Goal: Book appointment/travel/reservation

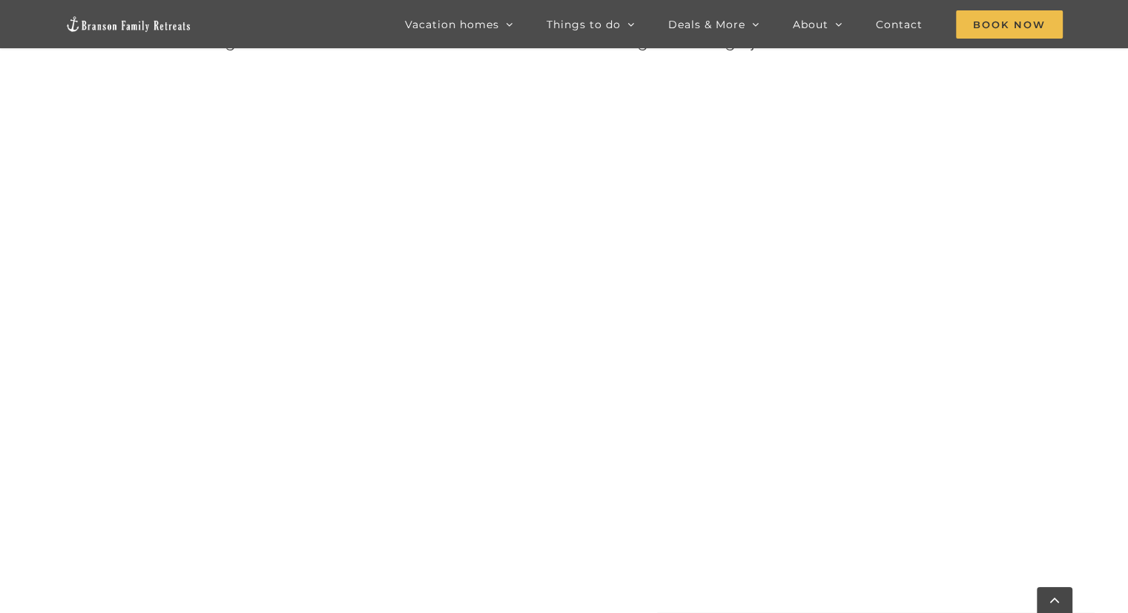
scroll to position [761, 0]
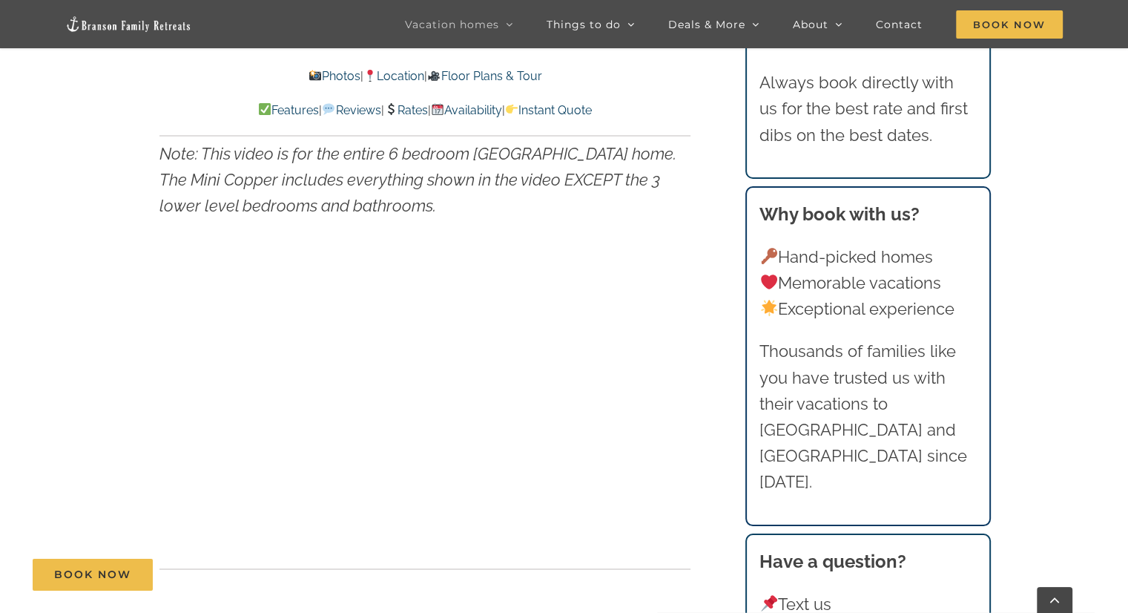
scroll to position [4526, 0]
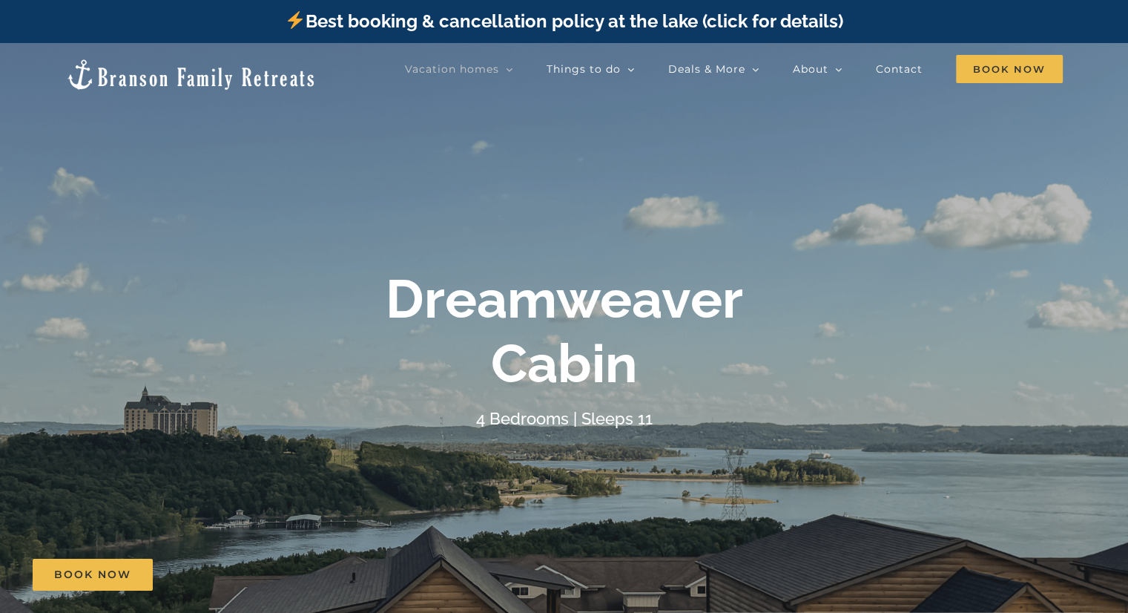
click at [855, 443] on div at bounding box center [564, 349] width 1128 height 613
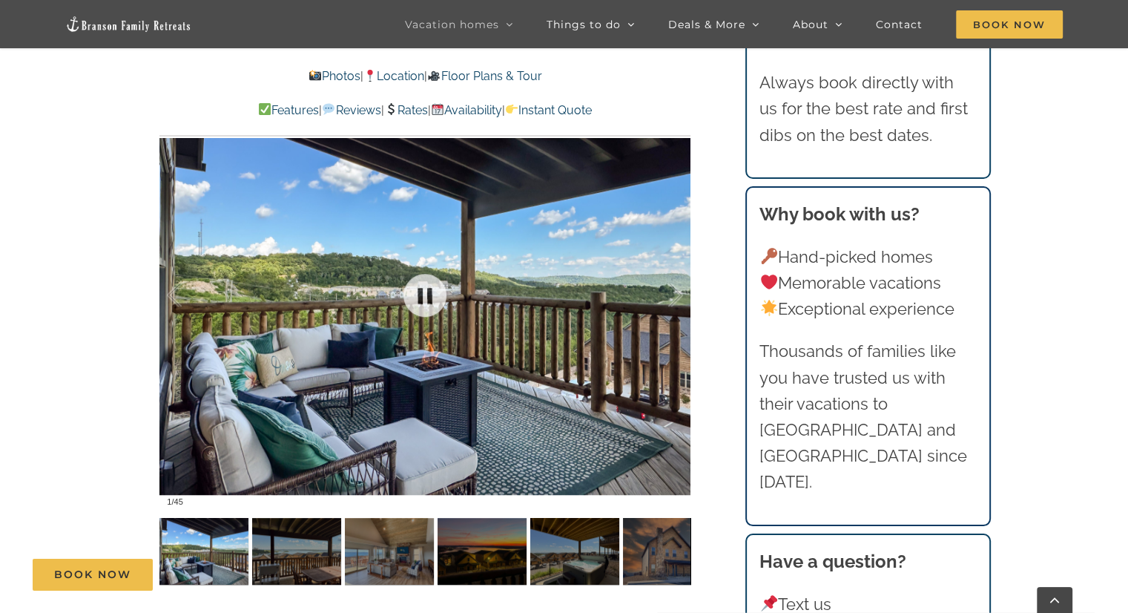
scroll to position [1113, 0]
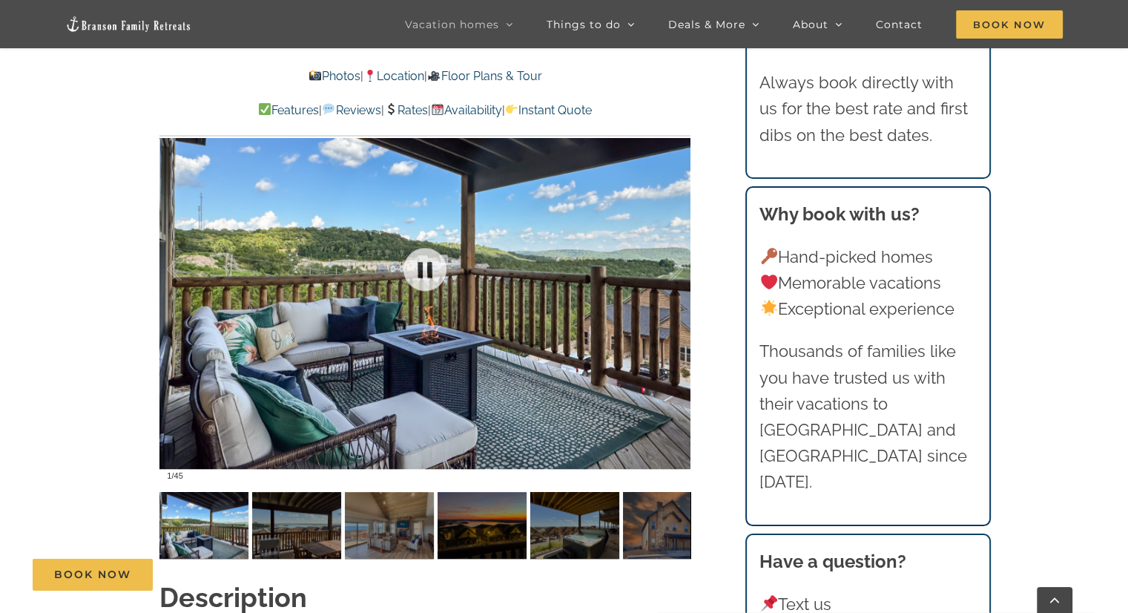
click at [455, 367] on div at bounding box center [425, 269] width 531 height 436
click at [223, 496] on img at bounding box center [204, 525] width 89 height 67
click at [220, 504] on img at bounding box center [204, 525] width 89 height 67
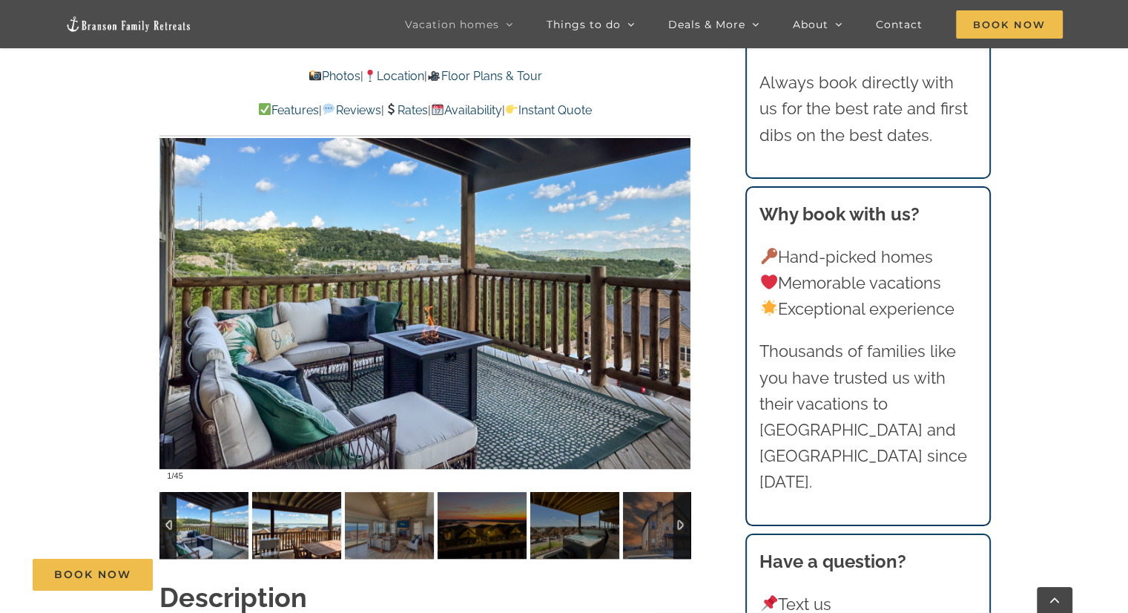
click at [303, 517] on img at bounding box center [296, 525] width 89 height 67
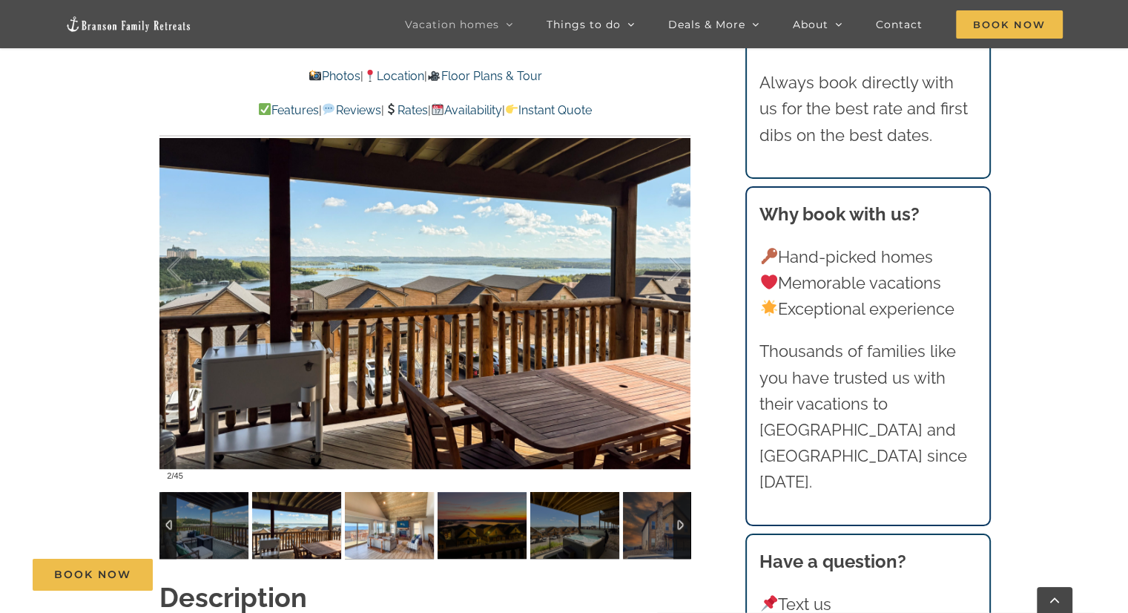
click at [365, 512] on img at bounding box center [389, 525] width 89 height 67
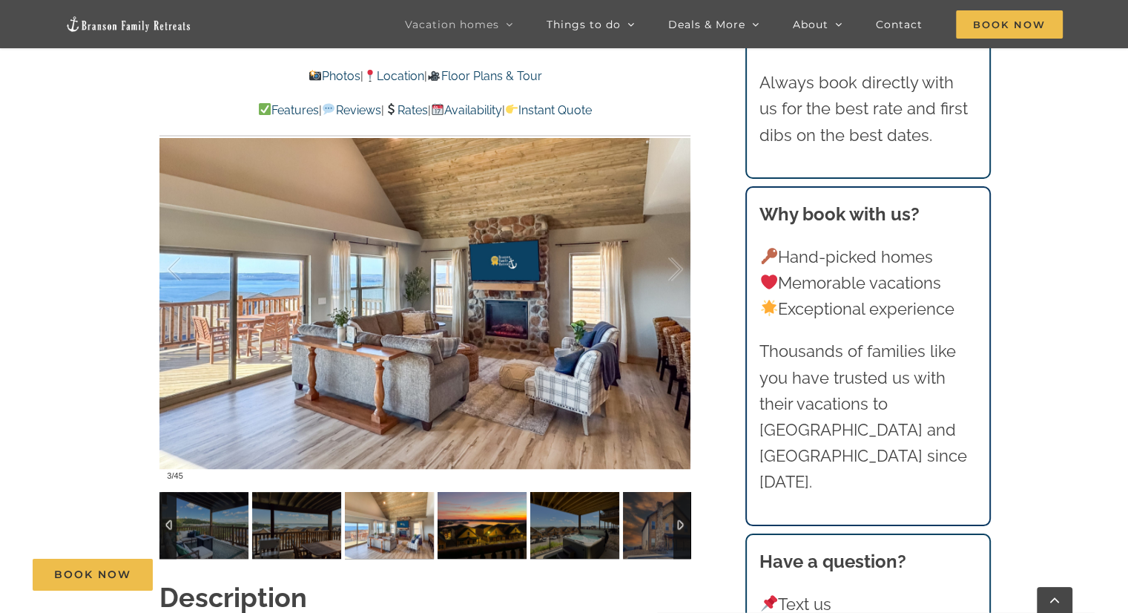
click at [487, 520] on img at bounding box center [482, 525] width 89 height 67
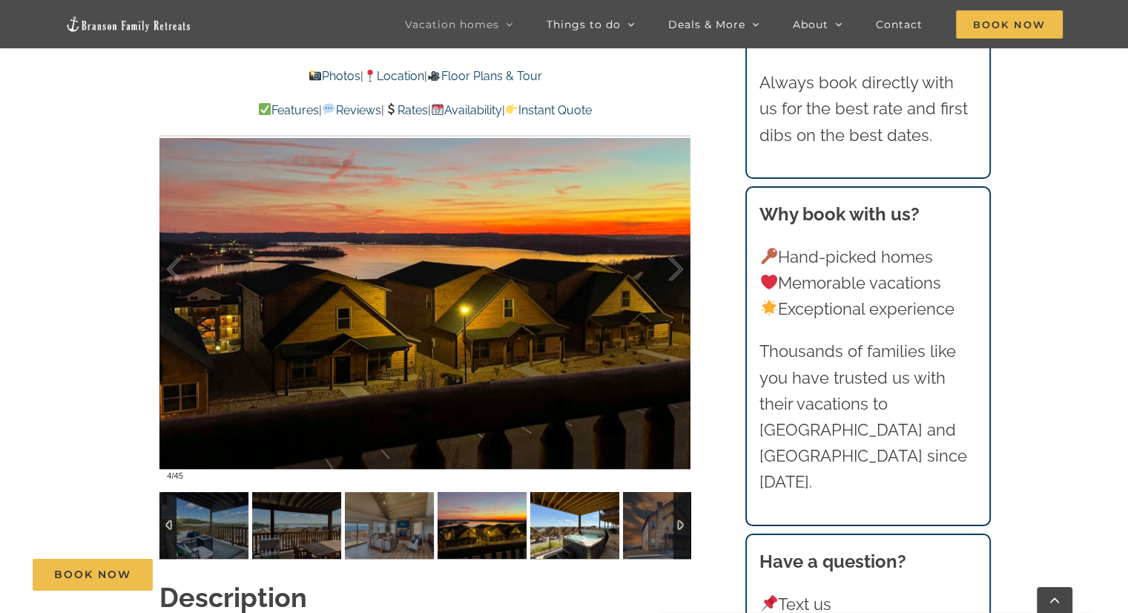
click at [585, 516] on img at bounding box center [574, 525] width 89 height 67
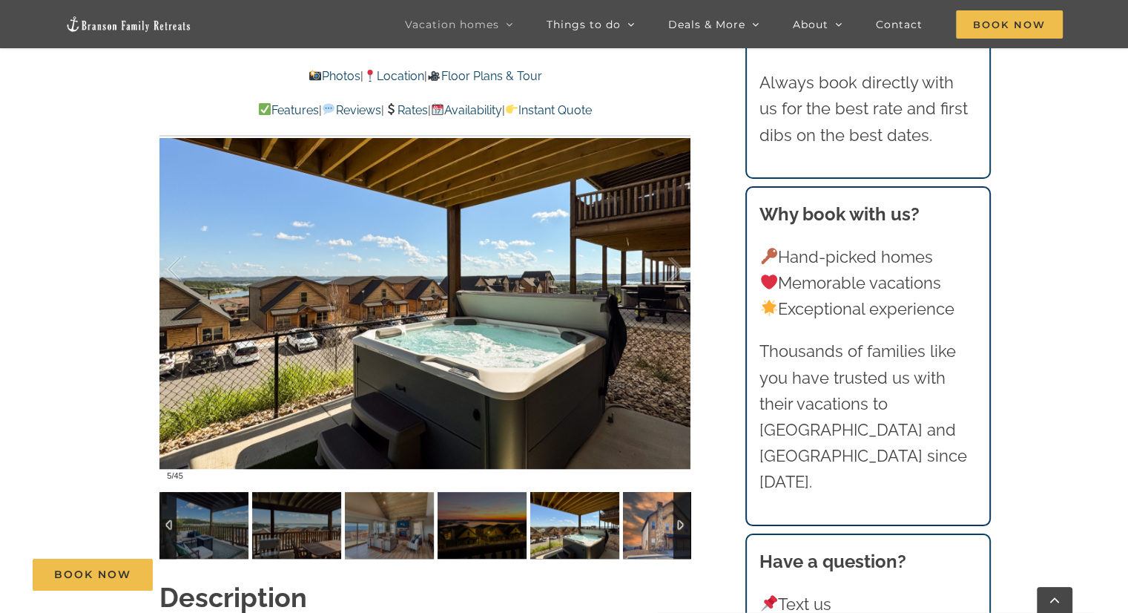
click at [646, 513] on img at bounding box center [667, 525] width 89 height 67
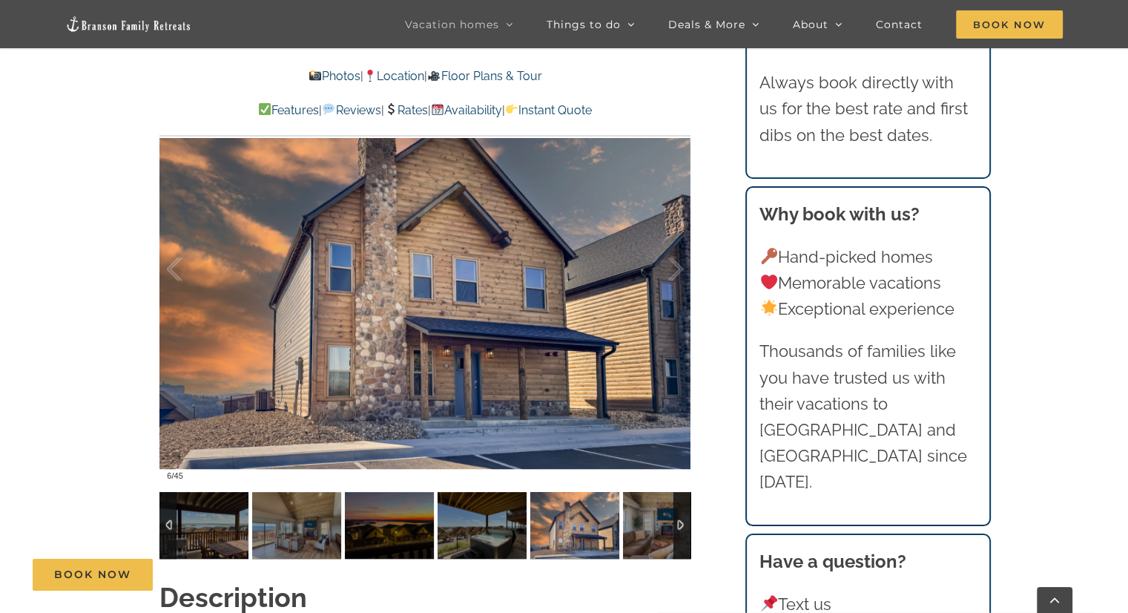
click at [680, 502] on div at bounding box center [682, 525] width 17 height 67
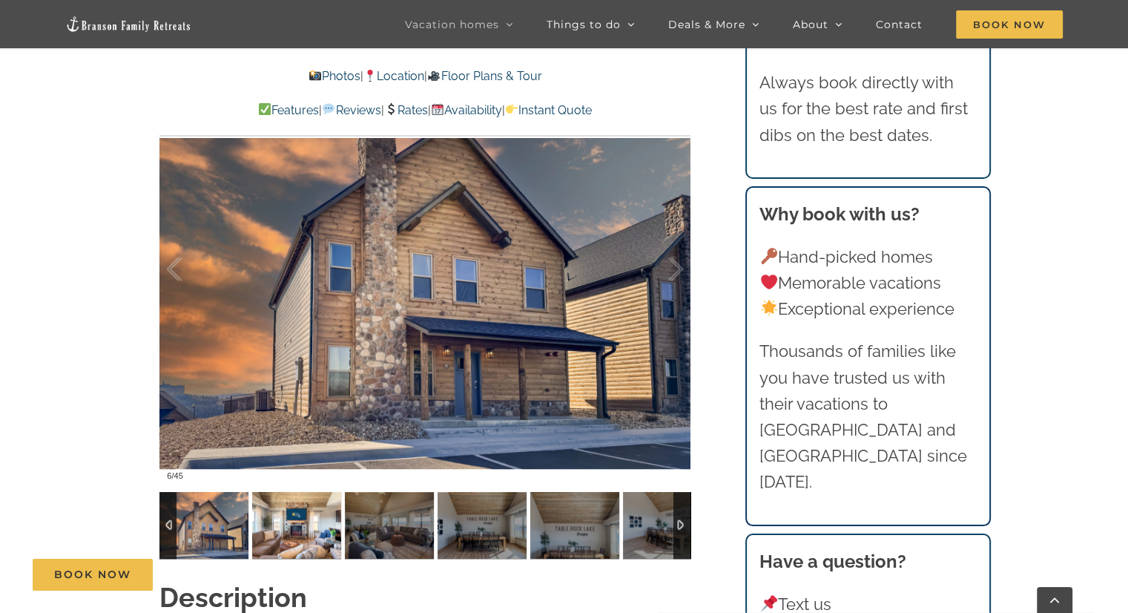
click at [314, 496] on img at bounding box center [296, 525] width 89 height 67
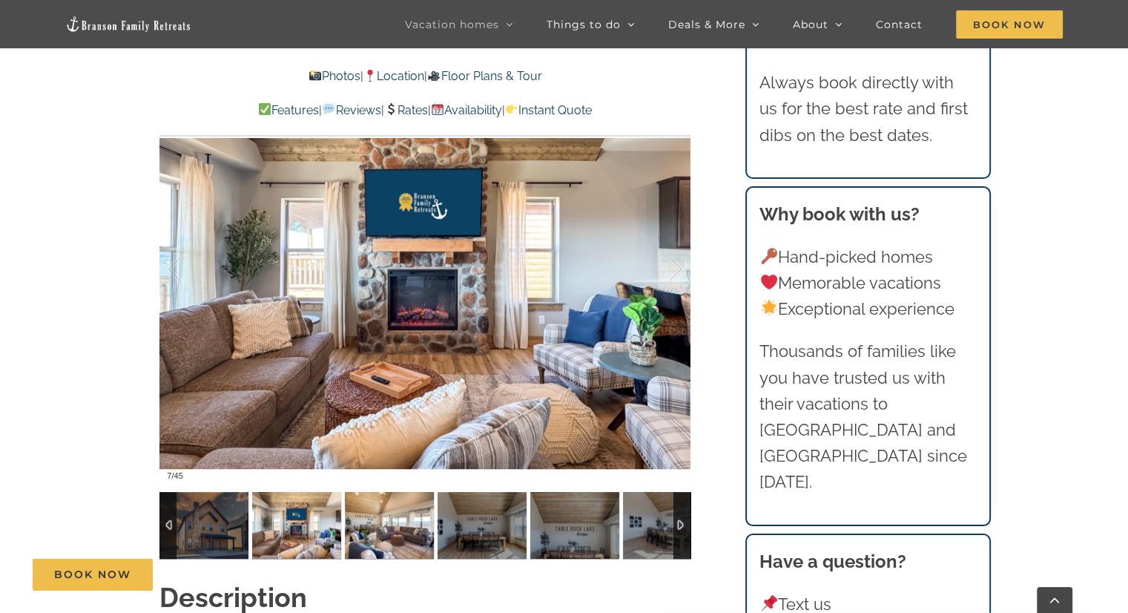
click at [380, 513] on img at bounding box center [389, 525] width 89 height 67
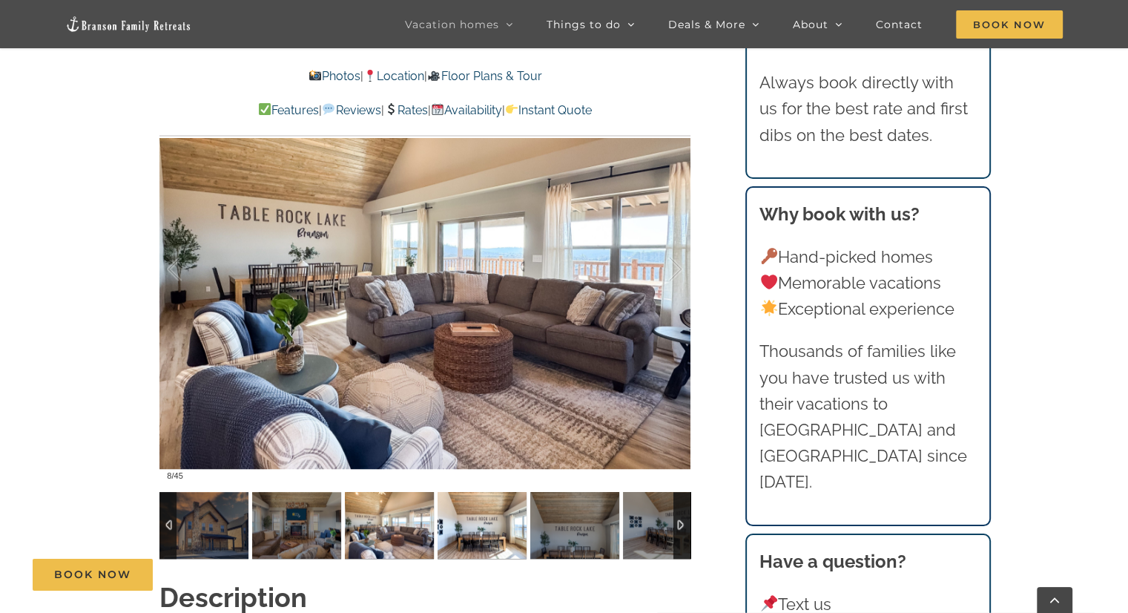
click at [461, 508] on img at bounding box center [482, 525] width 89 height 67
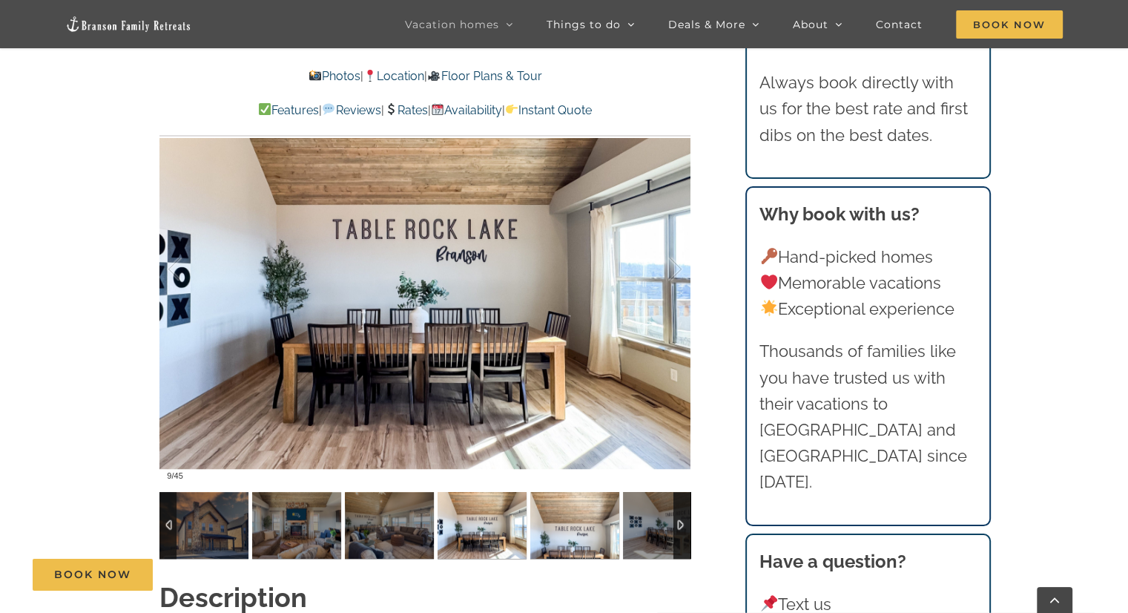
click at [547, 520] on img at bounding box center [574, 525] width 89 height 67
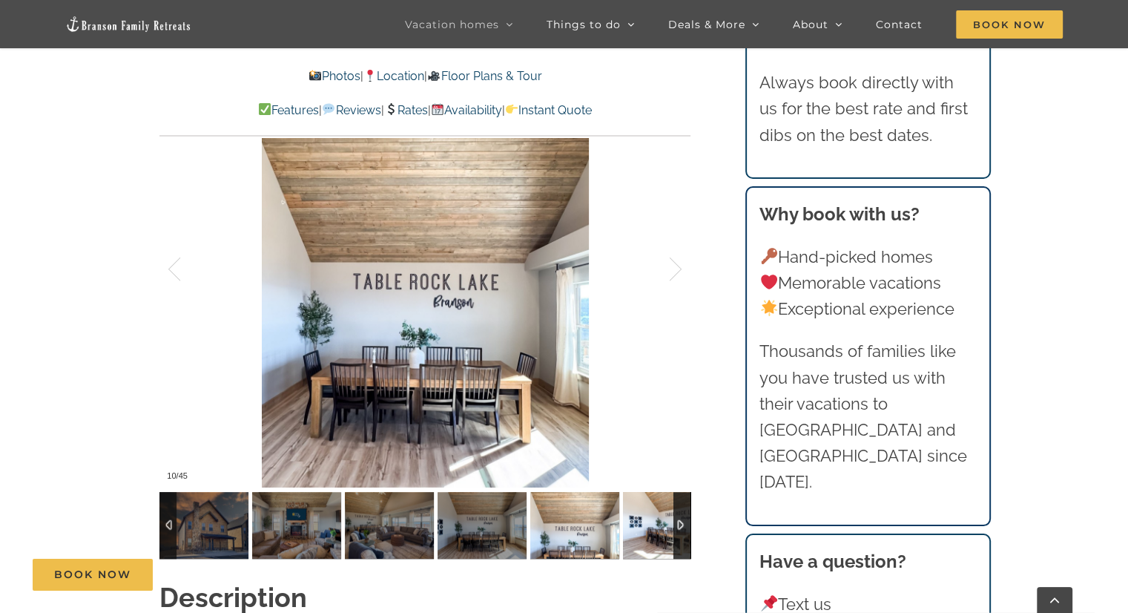
click at [638, 513] on img at bounding box center [667, 525] width 89 height 67
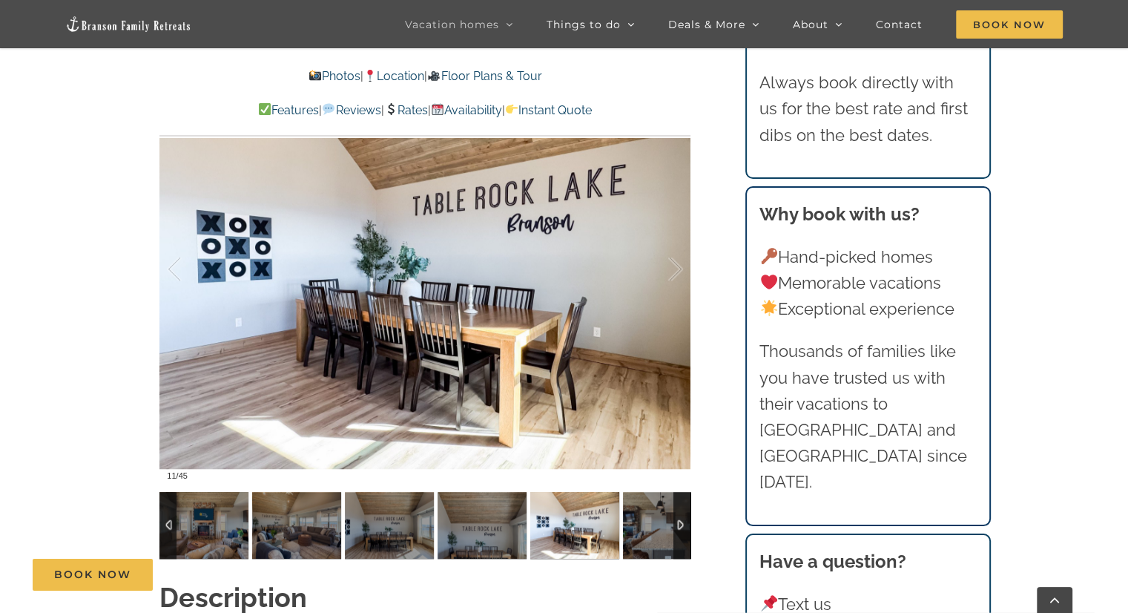
click at [680, 500] on div at bounding box center [682, 525] width 17 height 67
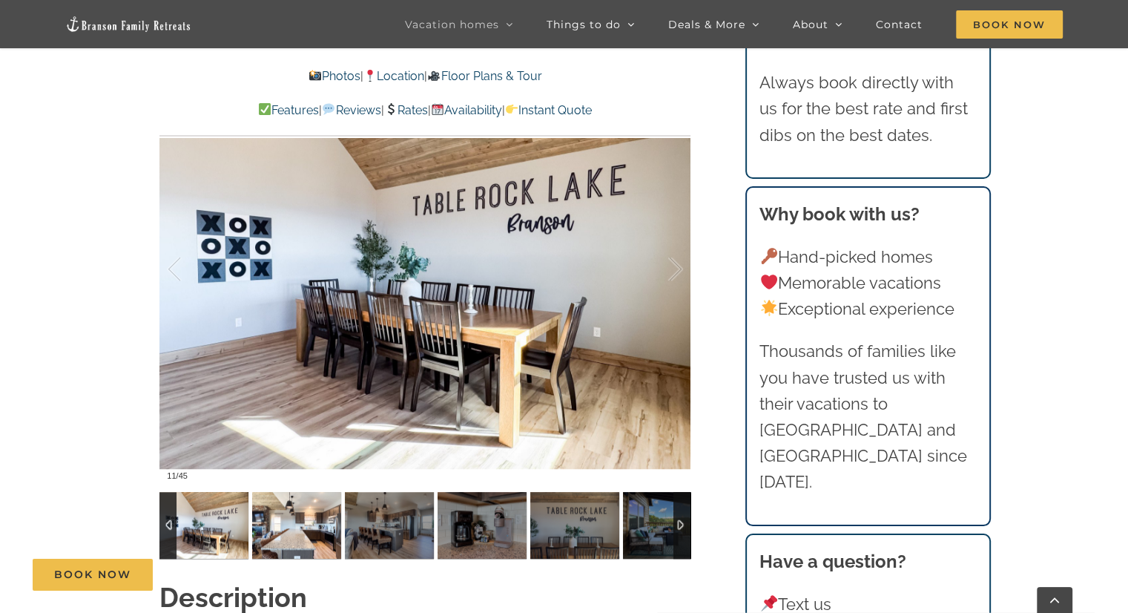
click at [289, 502] on img at bounding box center [296, 525] width 89 height 67
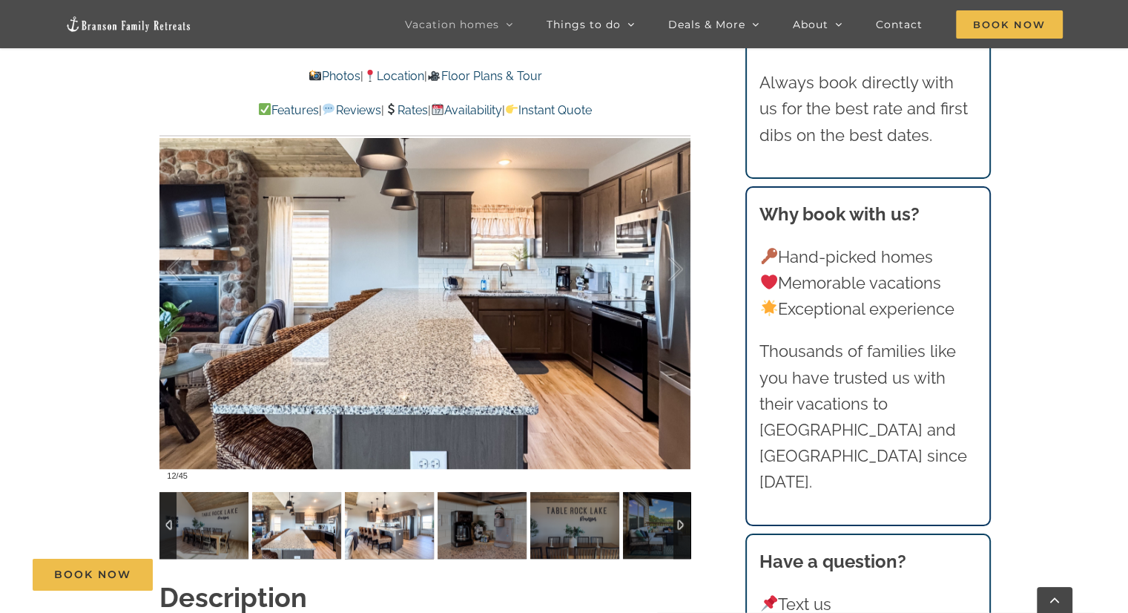
click at [362, 519] on img at bounding box center [389, 525] width 89 height 67
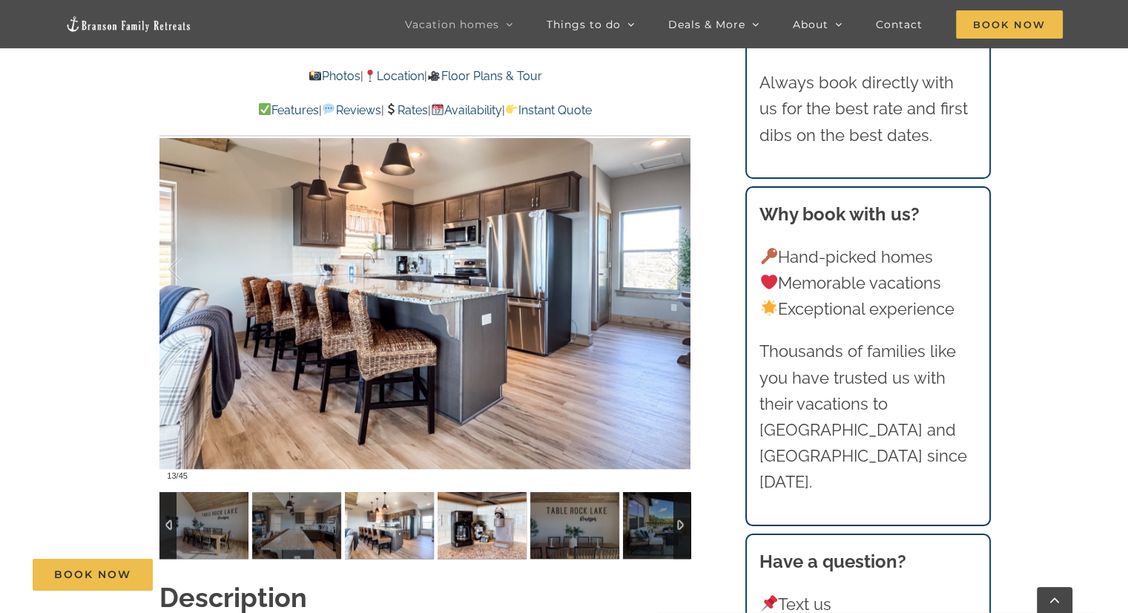
click at [470, 511] on img at bounding box center [482, 525] width 89 height 67
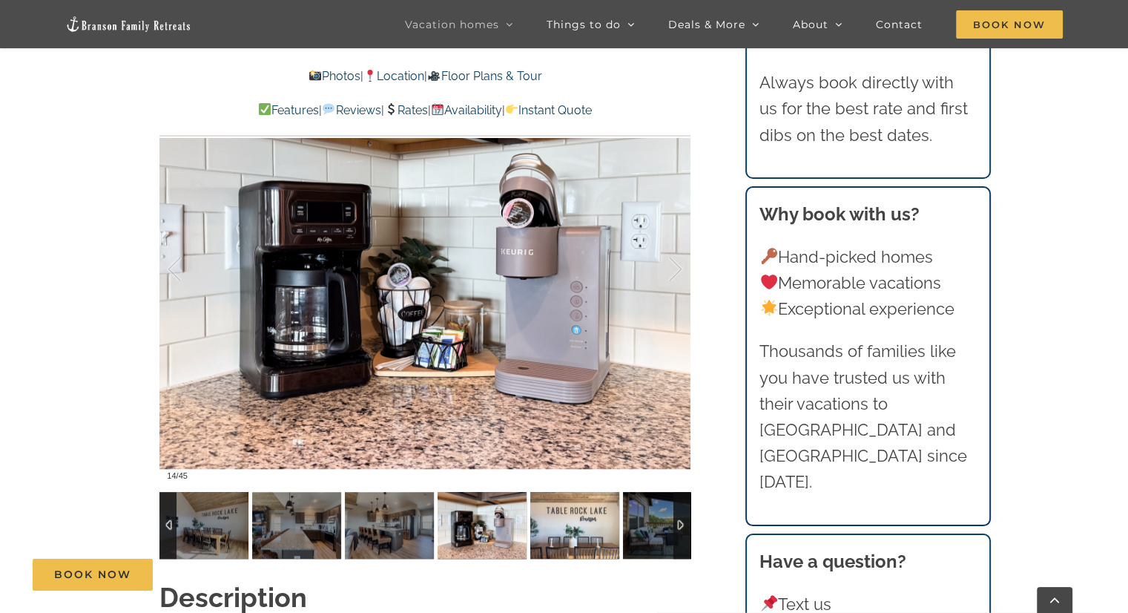
click at [570, 508] on img at bounding box center [574, 525] width 89 height 67
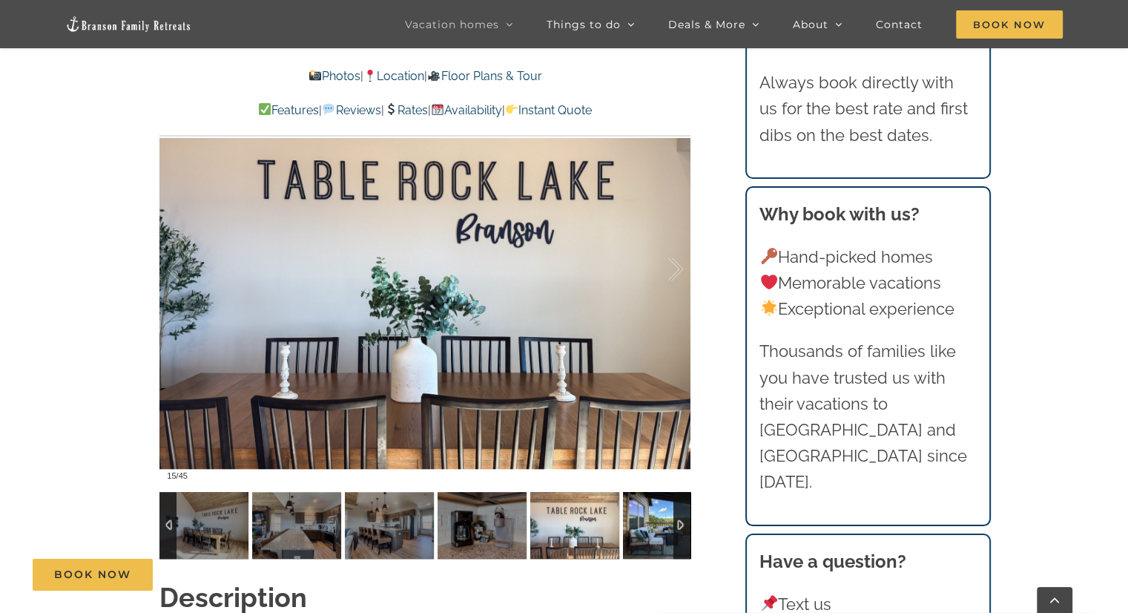
click at [651, 507] on img at bounding box center [667, 525] width 89 height 67
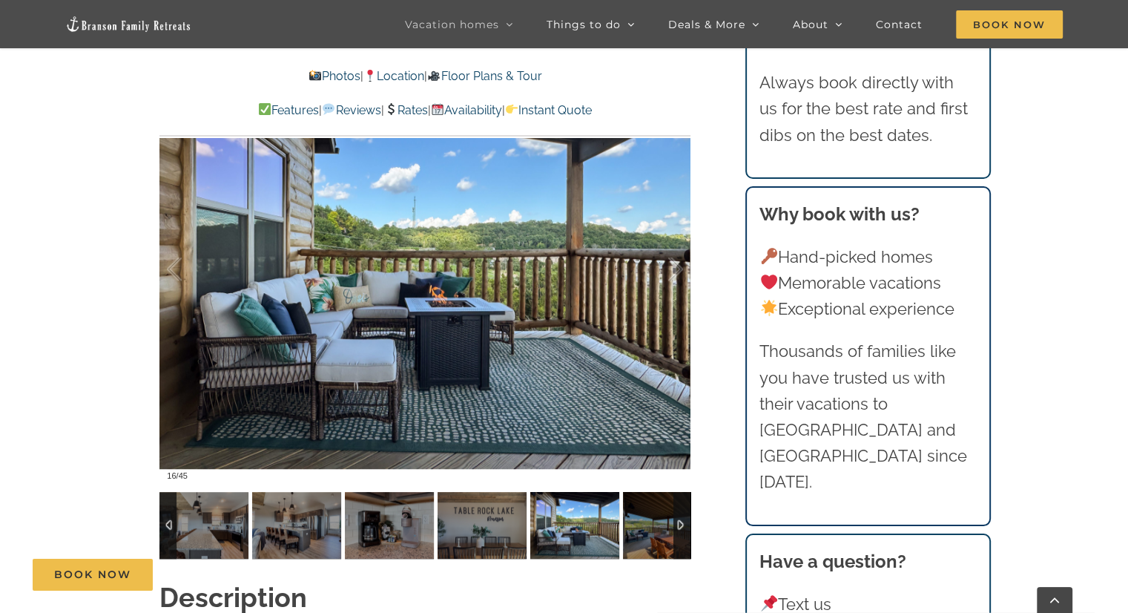
click at [677, 501] on div at bounding box center [682, 525] width 17 height 67
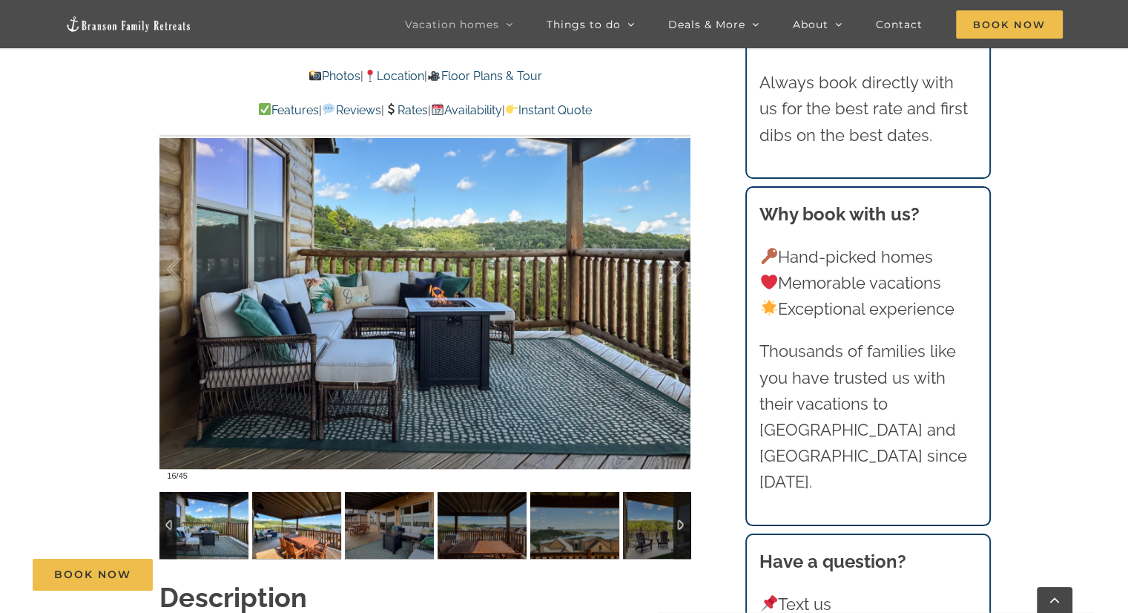
click at [294, 511] on img at bounding box center [296, 525] width 89 height 67
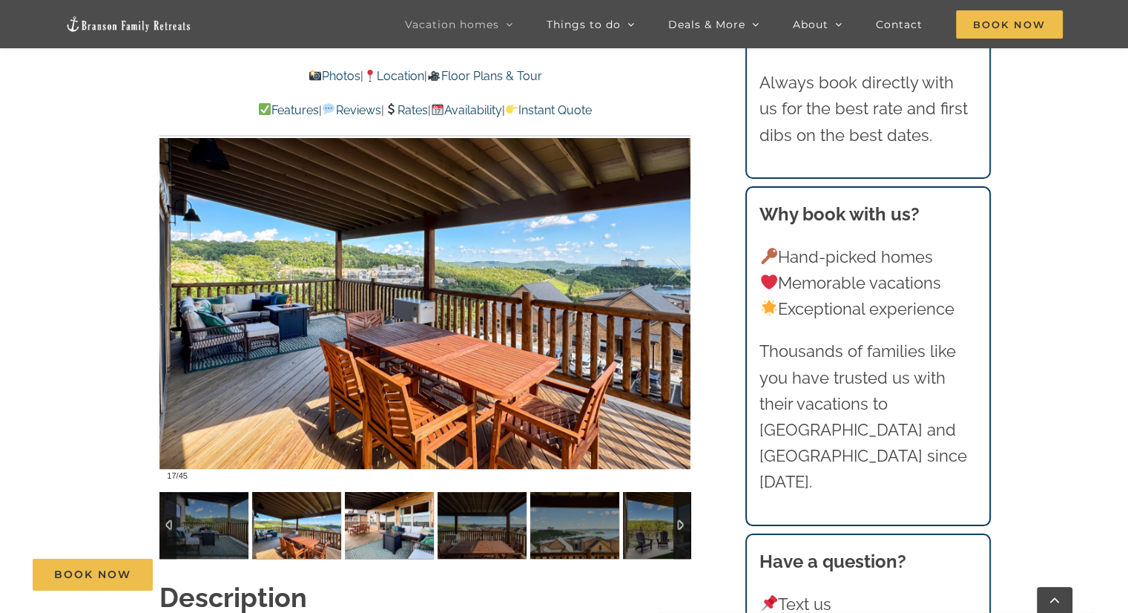
click at [370, 513] on img at bounding box center [389, 525] width 89 height 67
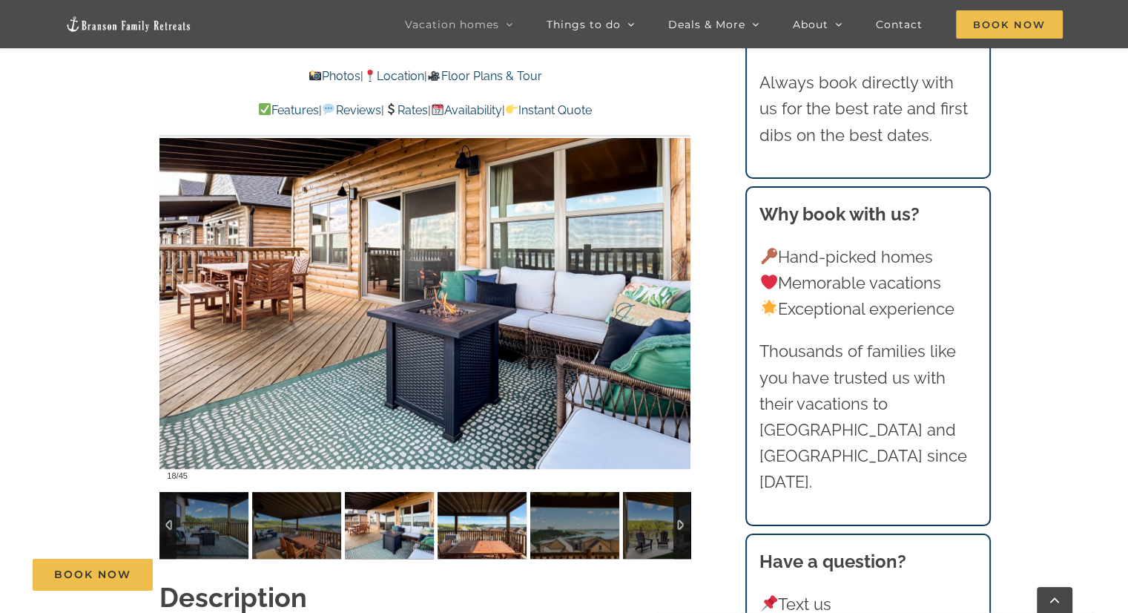
click at [472, 515] on img at bounding box center [482, 525] width 89 height 67
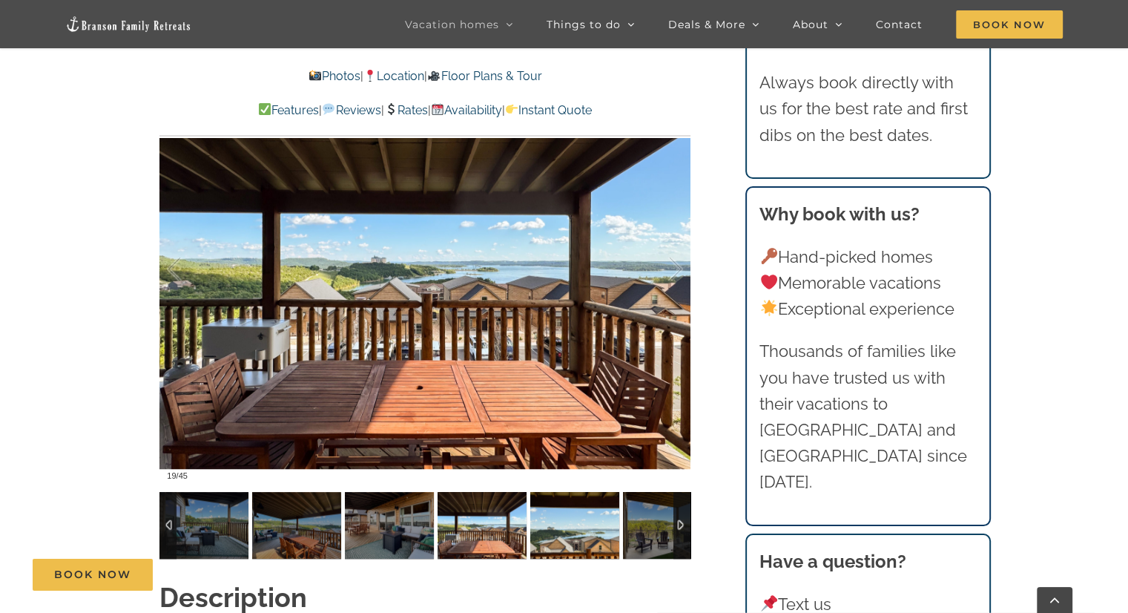
click at [557, 502] on img at bounding box center [574, 525] width 89 height 67
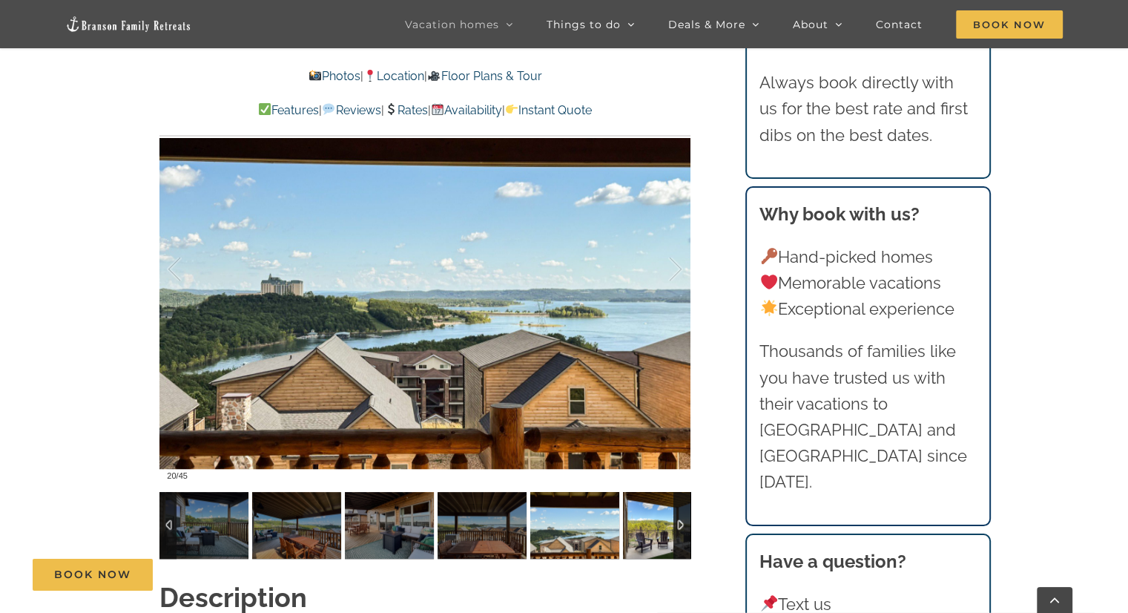
click at [632, 507] on img at bounding box center [667, 525] width 89 height 67
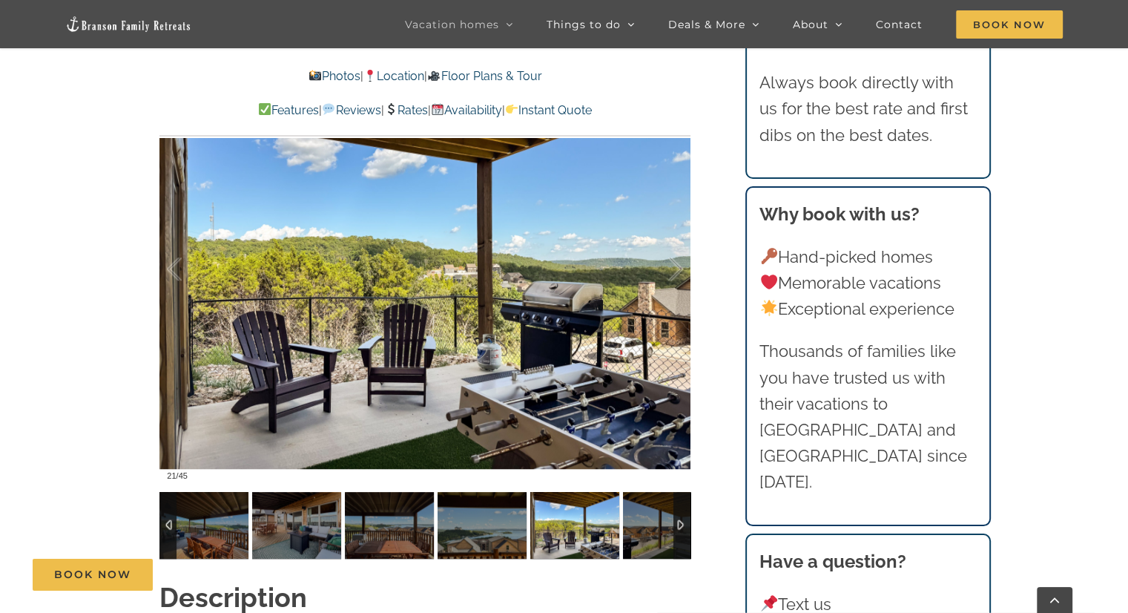
click at [681, 493] on div at bounding box center [682, 525] width 17 height 67
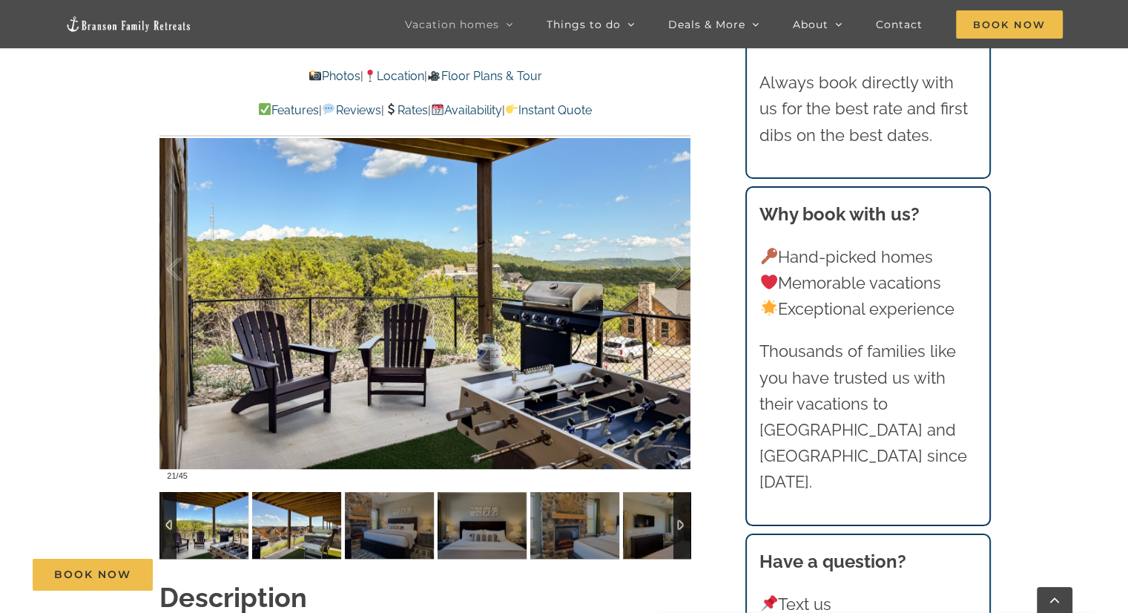
click at [309, 498] on img at bounding box center [296, 525] width 89 height 67
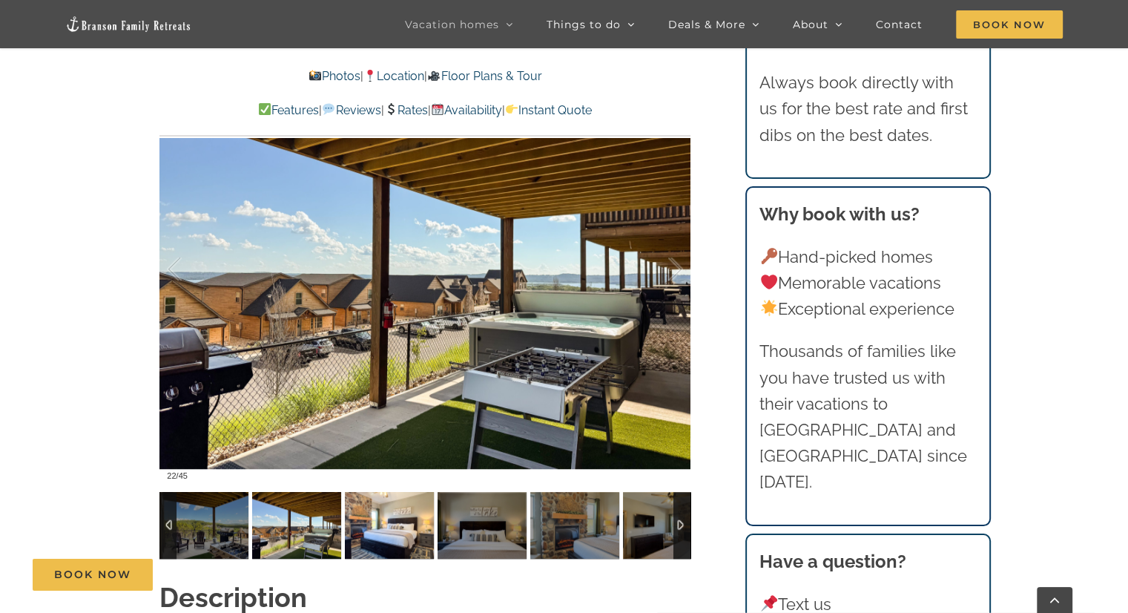
click at [393, 503] on img at bounding box center [389, 525] width 89 height 67
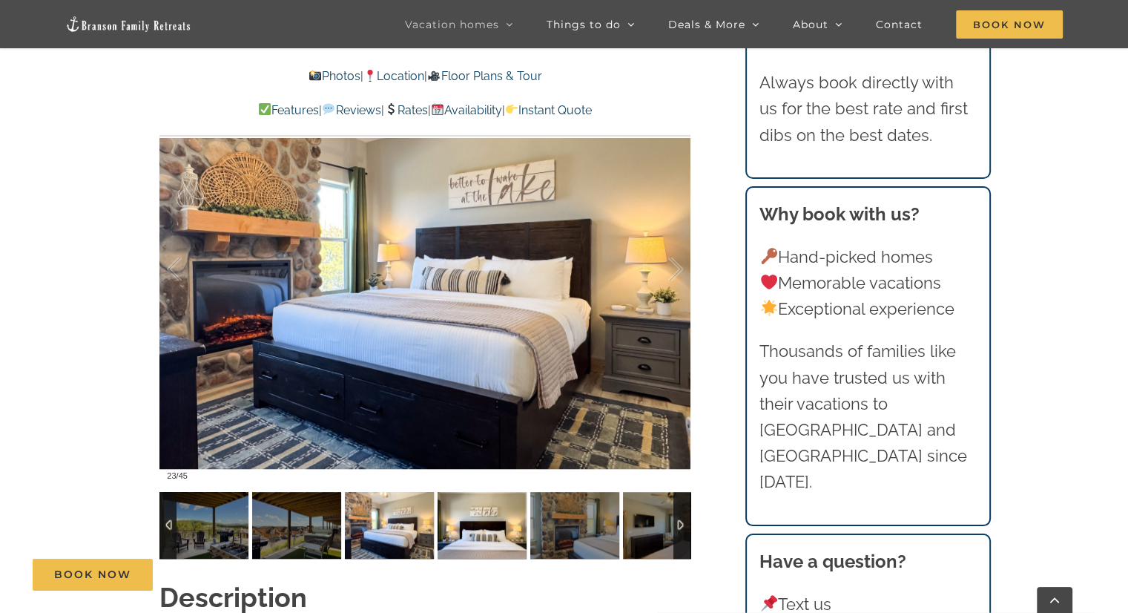
click at [472, 511] on img at bounding box center [482, 525] width 89 height 67
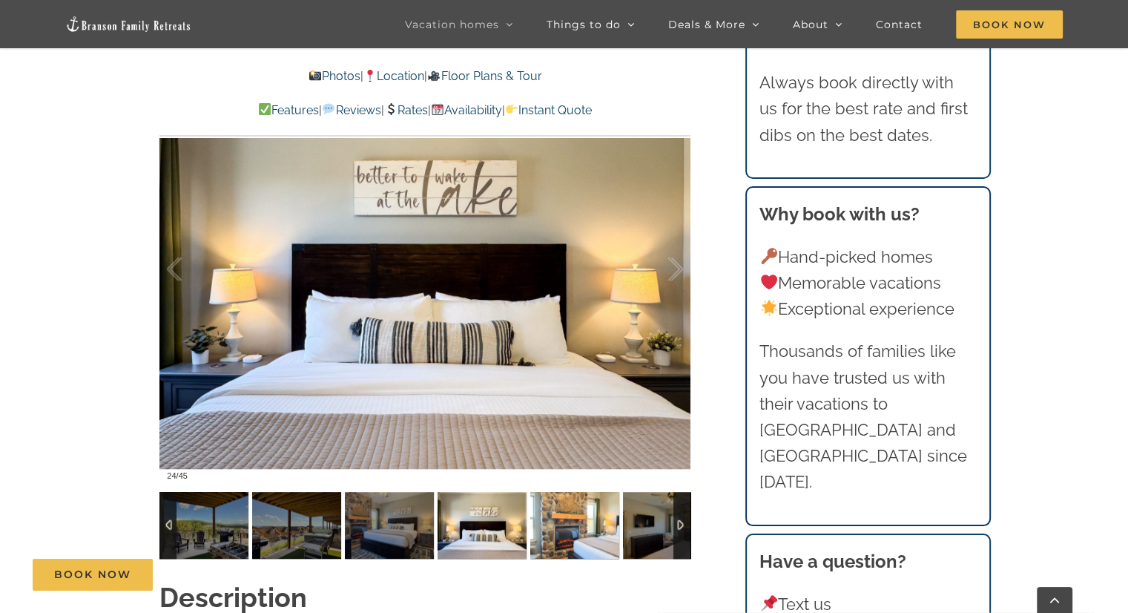
click at [562, 507] on img at bounding box center [574, 525] width 89 height 67
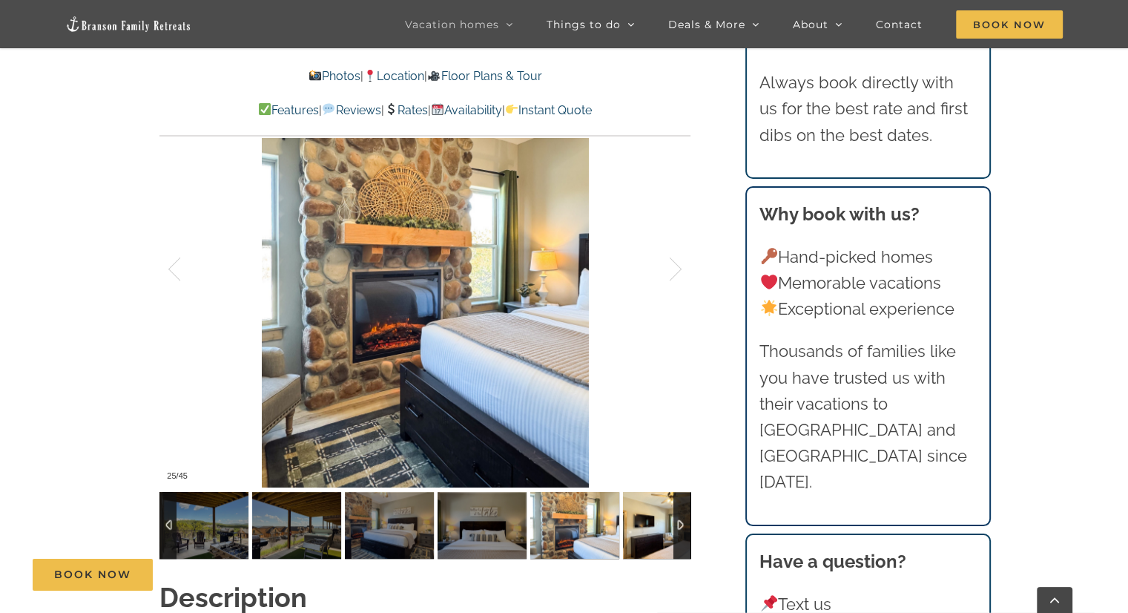
click at [623, 505] on img at bounding box center [667, 525] width 89 height 67
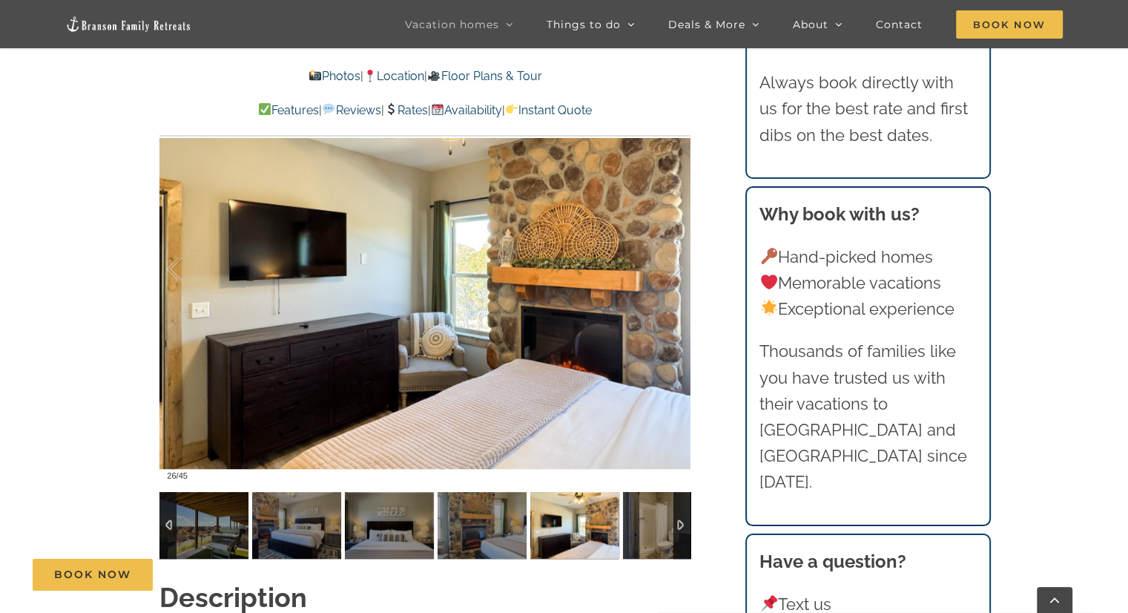
click at [602, 515] on img at bounding box center [574, 525] width 89 height 67
click at [648, 504] on img at bounding box center [667, 525] width 89 height 67
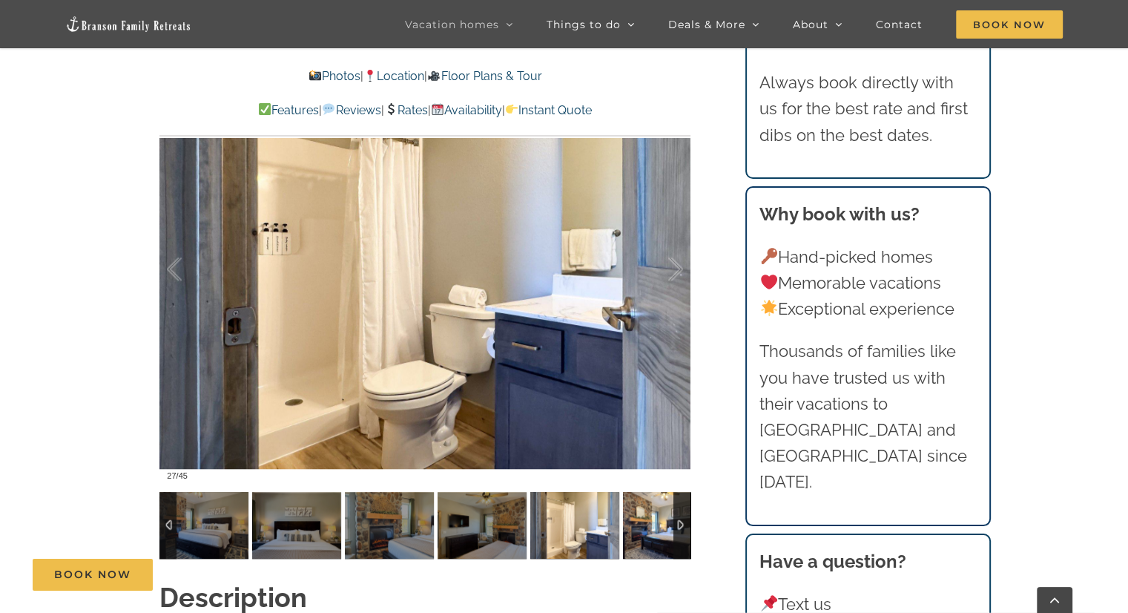
click at [653, 504] on img at bounding box center [667, 525] width 89 height 67
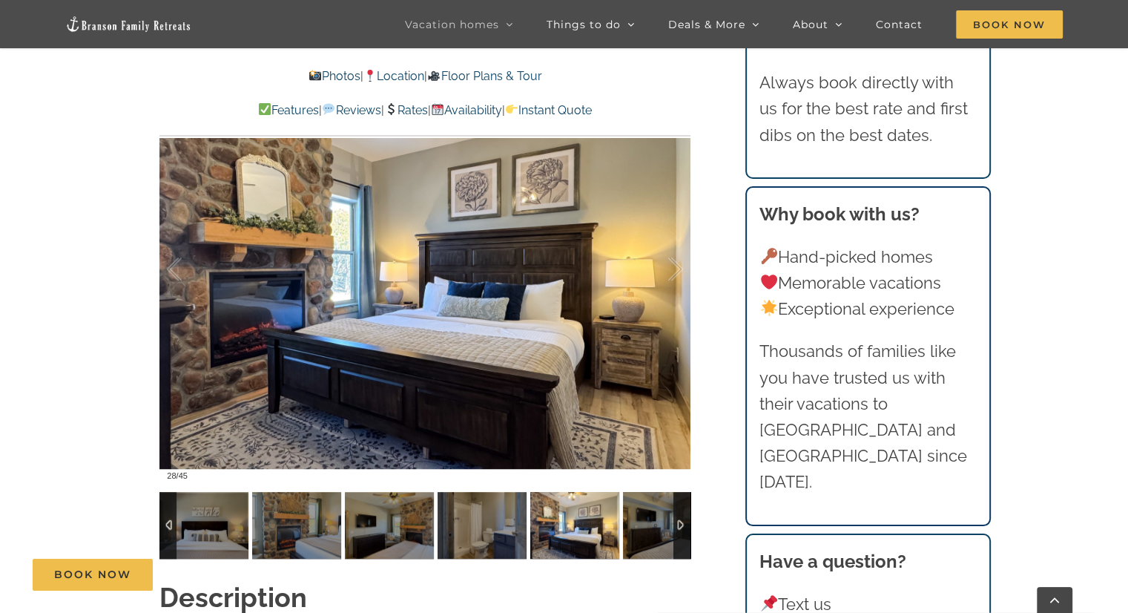
click at [687, 496] on div at bounding box center [682, 525] width 17 height 67
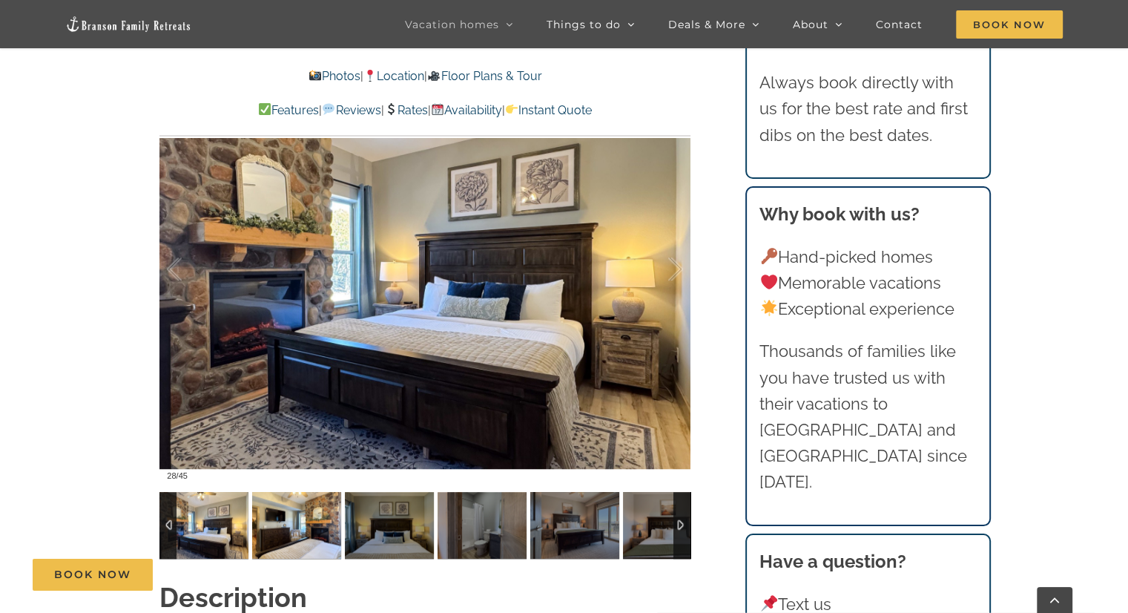
click at [285, 504] on img at bounding box center [296, 525] width 89 height 67
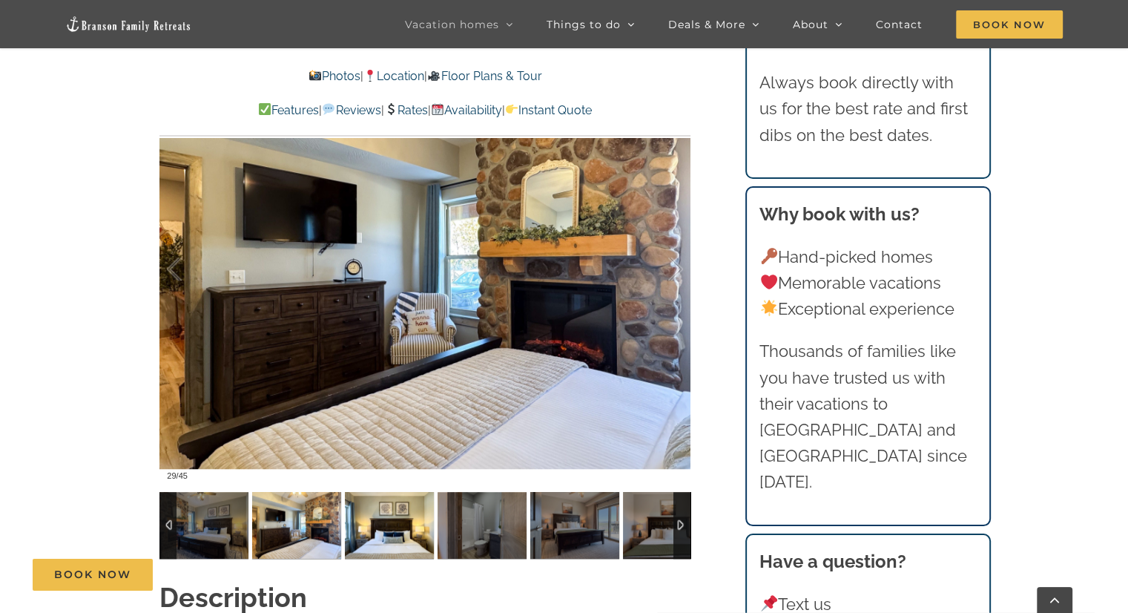
click at [392, 513] on img at bounding box center [389, 525] width 89 height 67
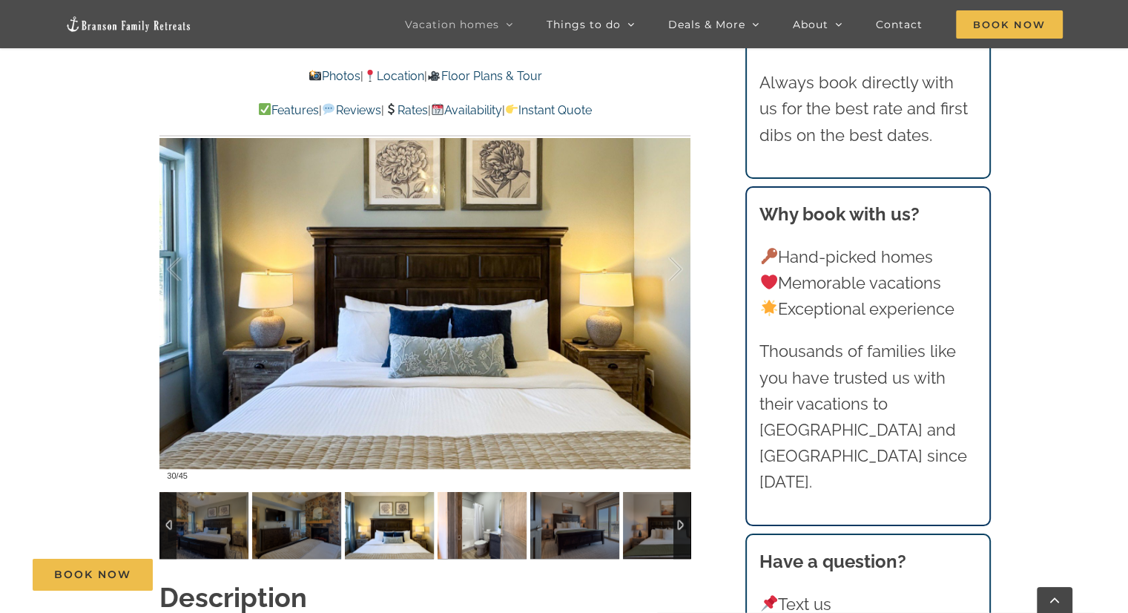
click at [456, 513] on img at bounding box center [482, 525] width 89 height 67
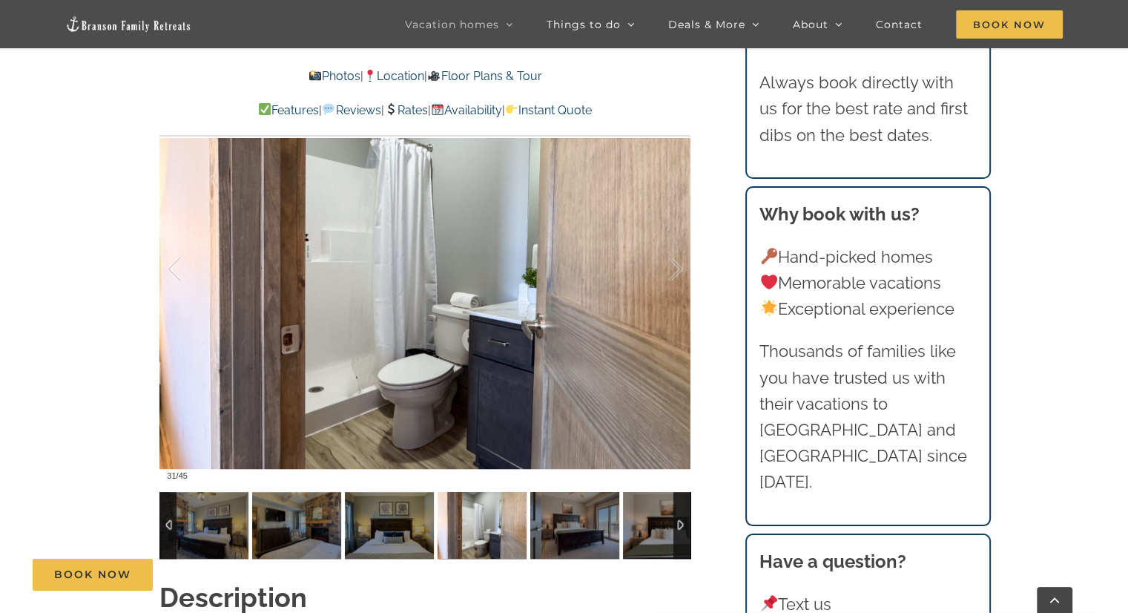
click at [525, 506] on img at bounding box center [482, 525] width 89 height 67
click at [562, 501] on img at bounding box center [574, 525] width 89 height 67
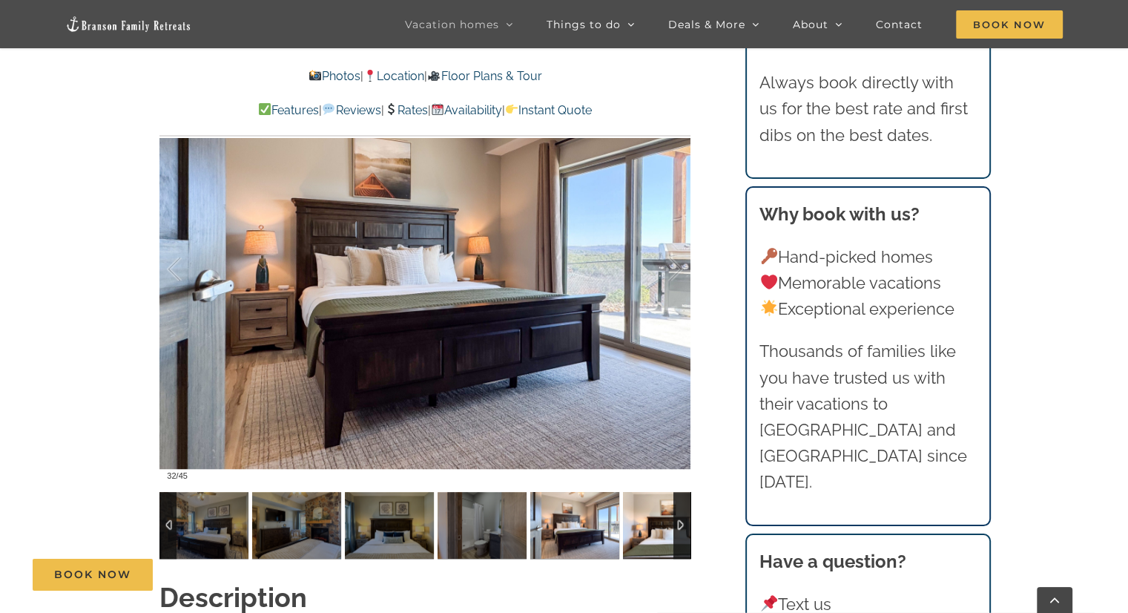
click at [638, 506] on img at bounding box center [667, 525] width 89 height 67
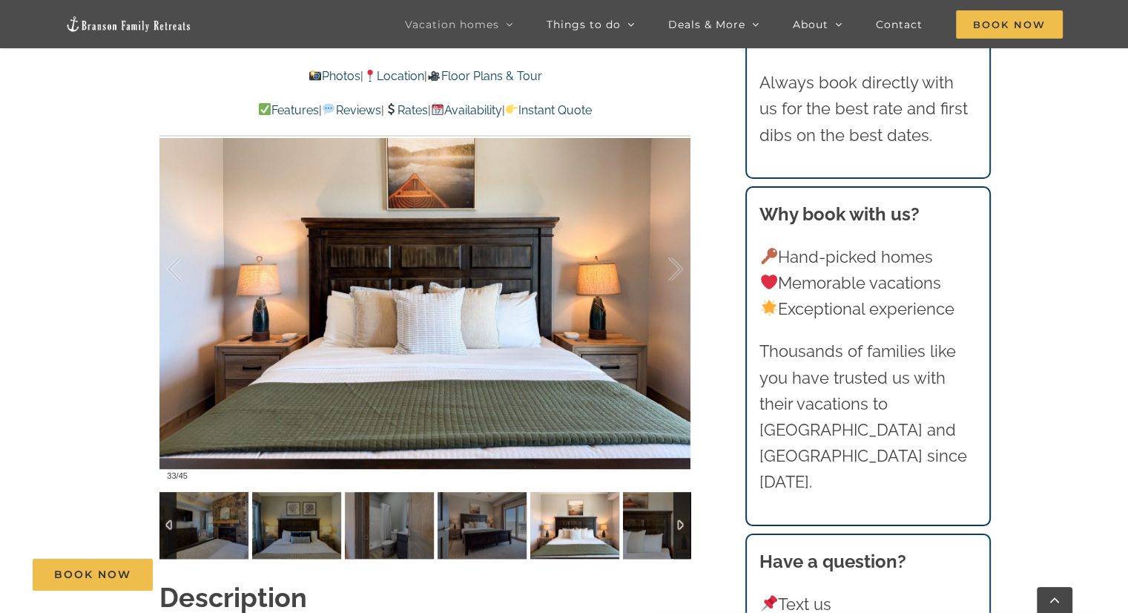
click at [684, 496] on div at bounding box center [682, 525] width 17 height 67
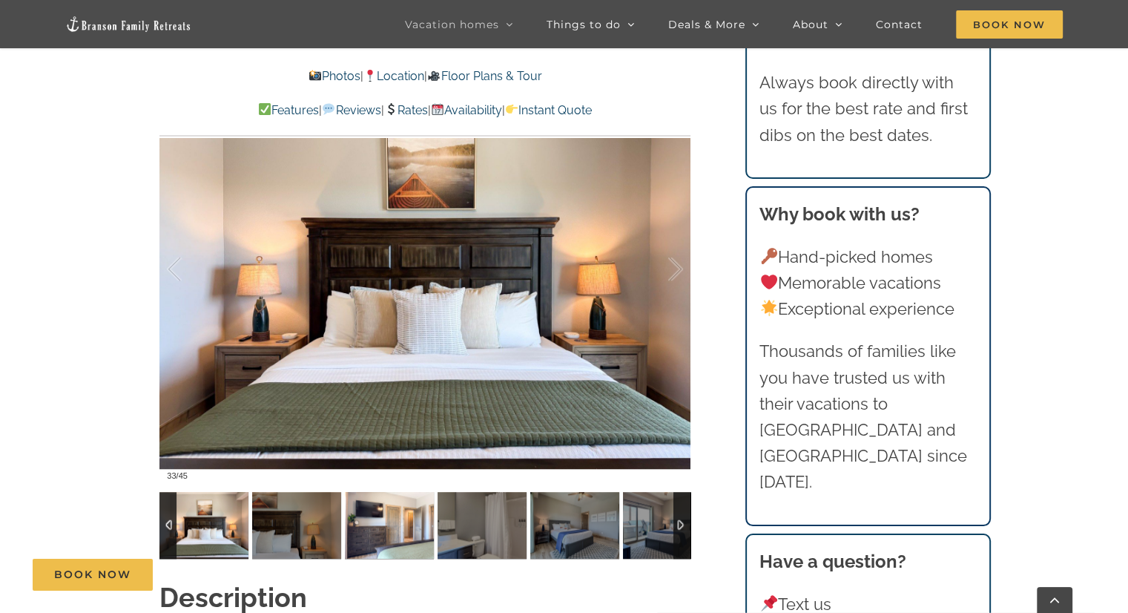
click at [384, 495] on img at bounding box center [389, 525] width 89 height 67
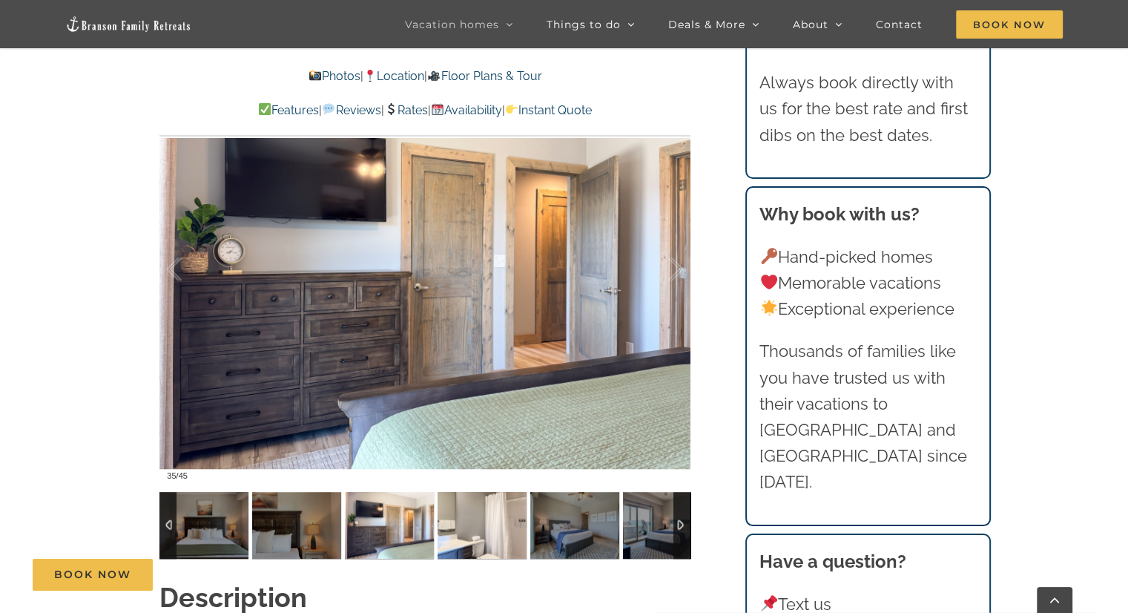
click at [471, 503] on img at bounding box center [482, 525] width 89 height 67
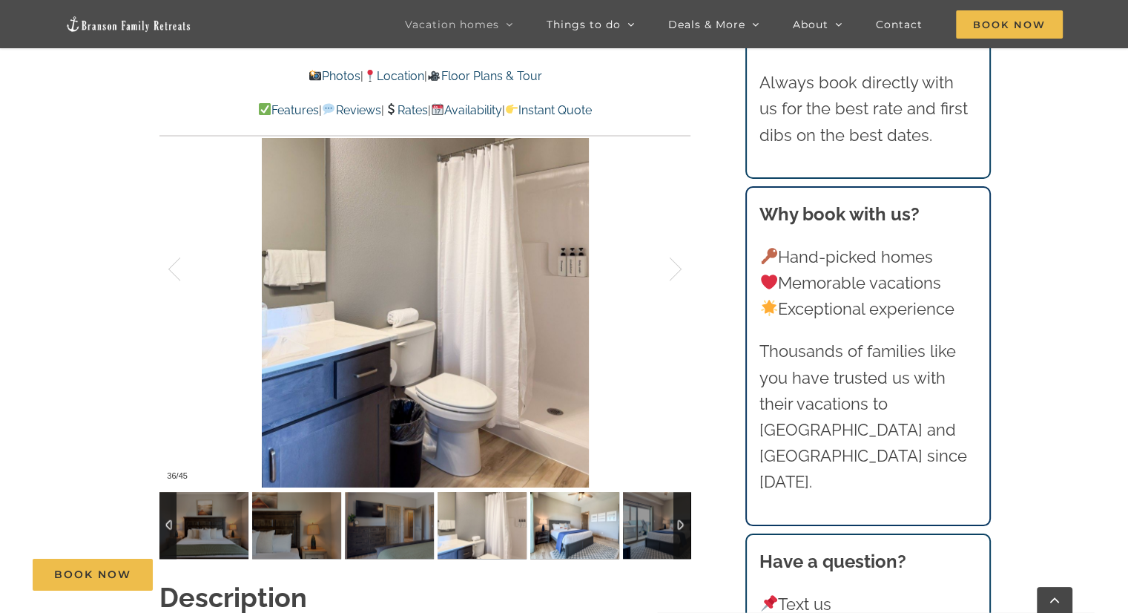
click at [546, 505] on img at bounding box center [574, 525] width 89 height 67
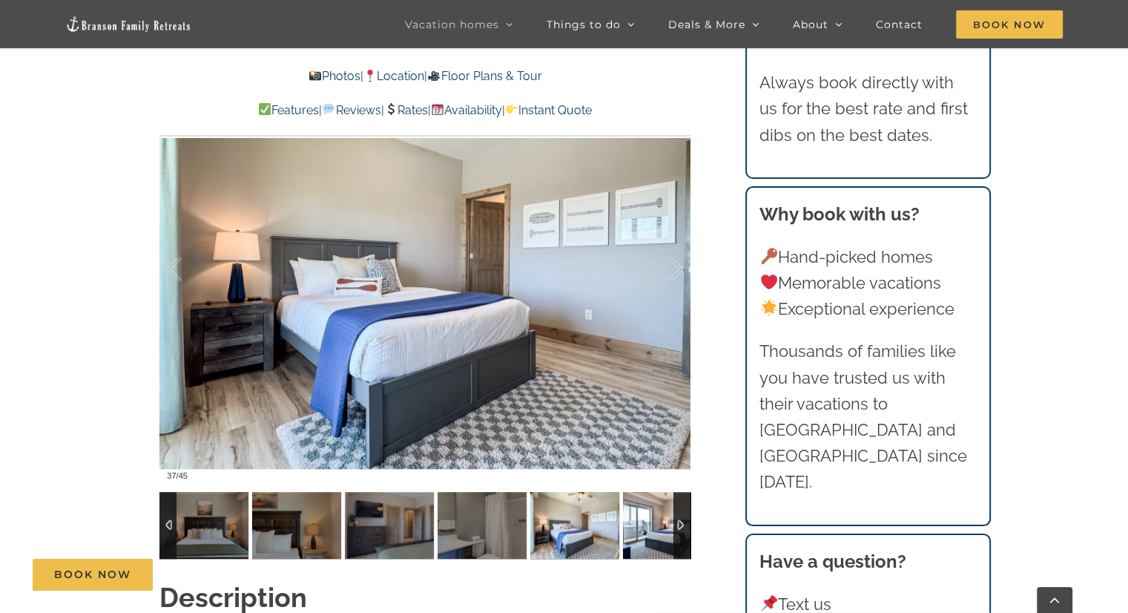
click at [646, 501] on img at bounding box center [667, 525] width 89 height 67
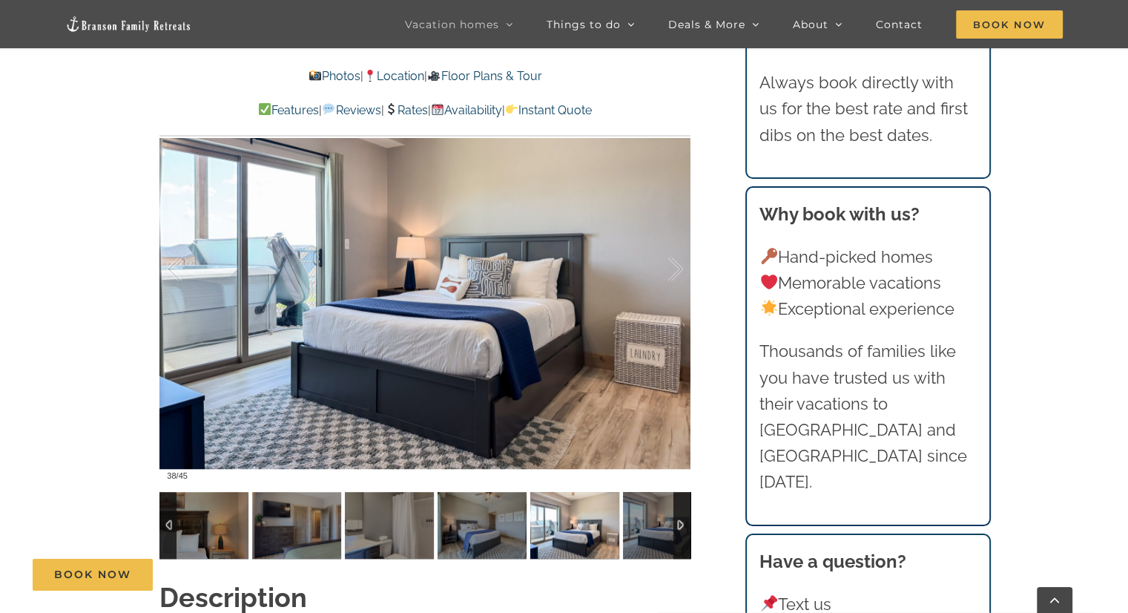
click at [676, 499] on div at bounding box center [682, 525] width 17 height 67
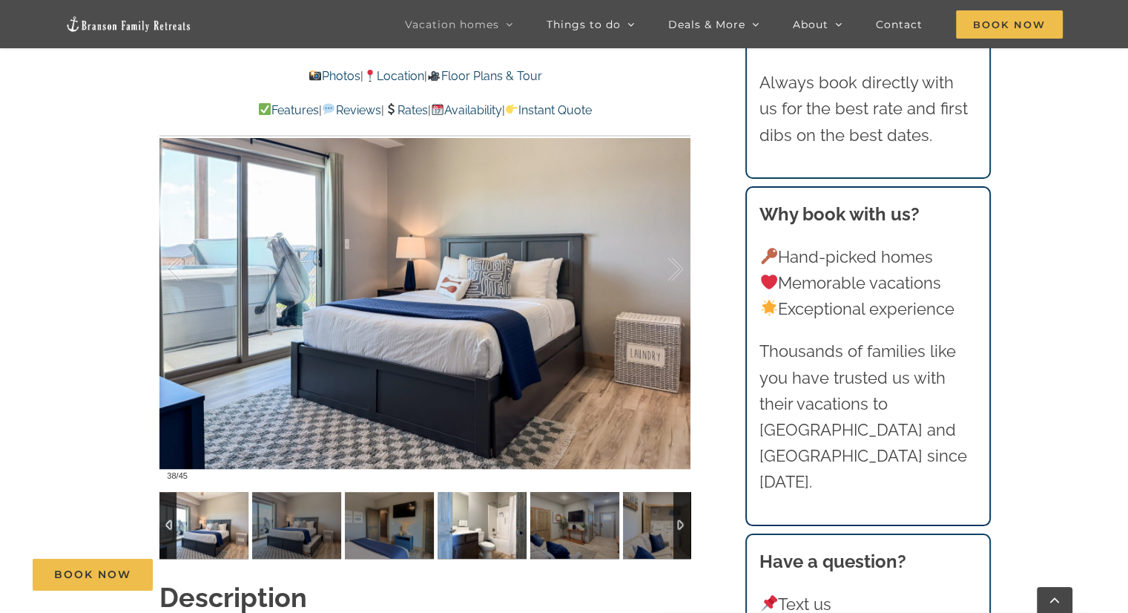
click at [479, 509] on img at bounding box center [482, 525] width 89 height 67
click at [585, 504] on img at bounding box center [574, 525] width 89 height 67
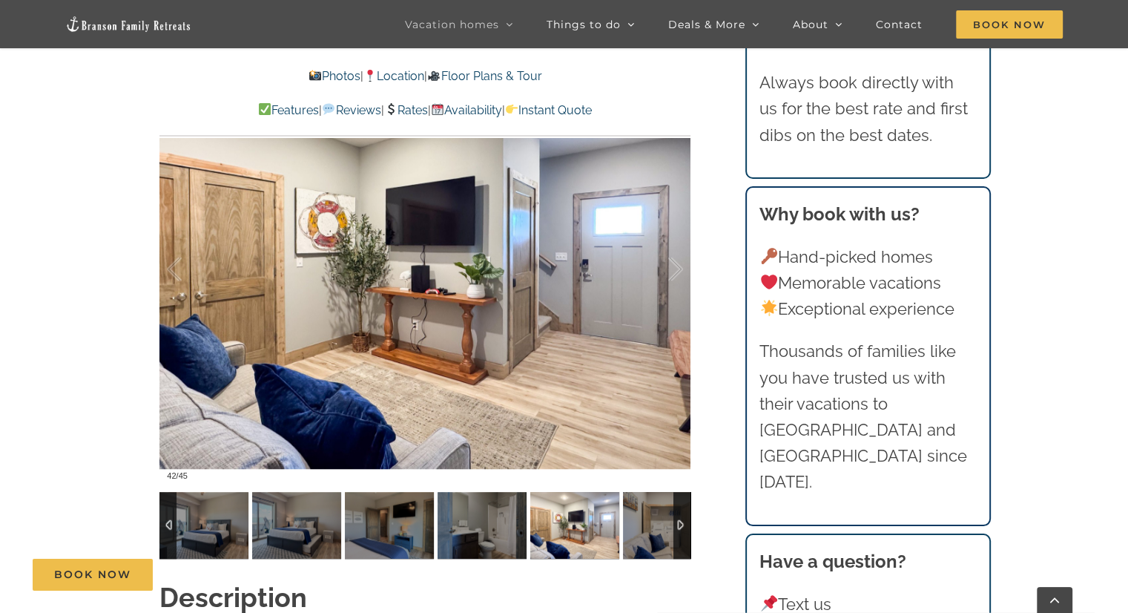
click at [678, 496] on div at bounding box center [682, 525] width 17 height 67
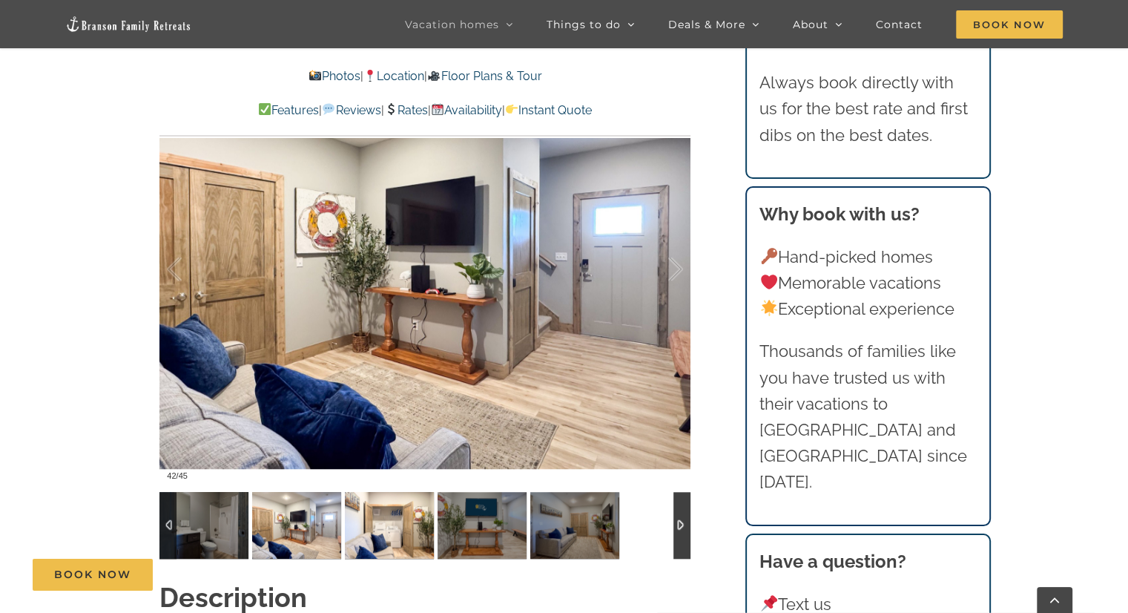
click at [389, 507] on img at bounding box center [389, 525] width 89 height 67
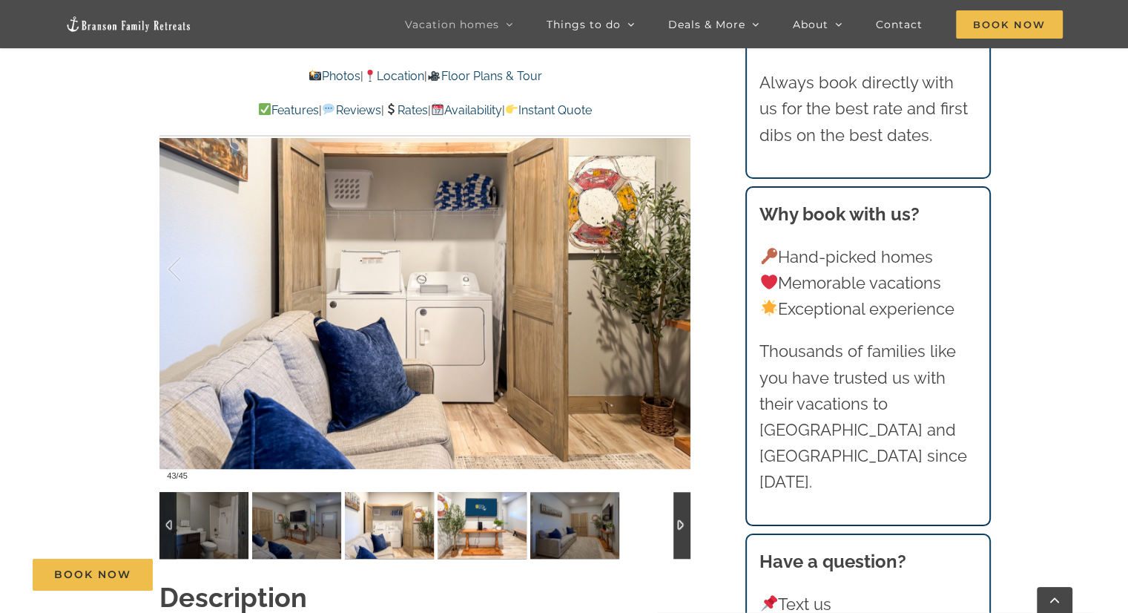
click at [467, 501] on img at bounding box center [482, 525] width 89 height 67
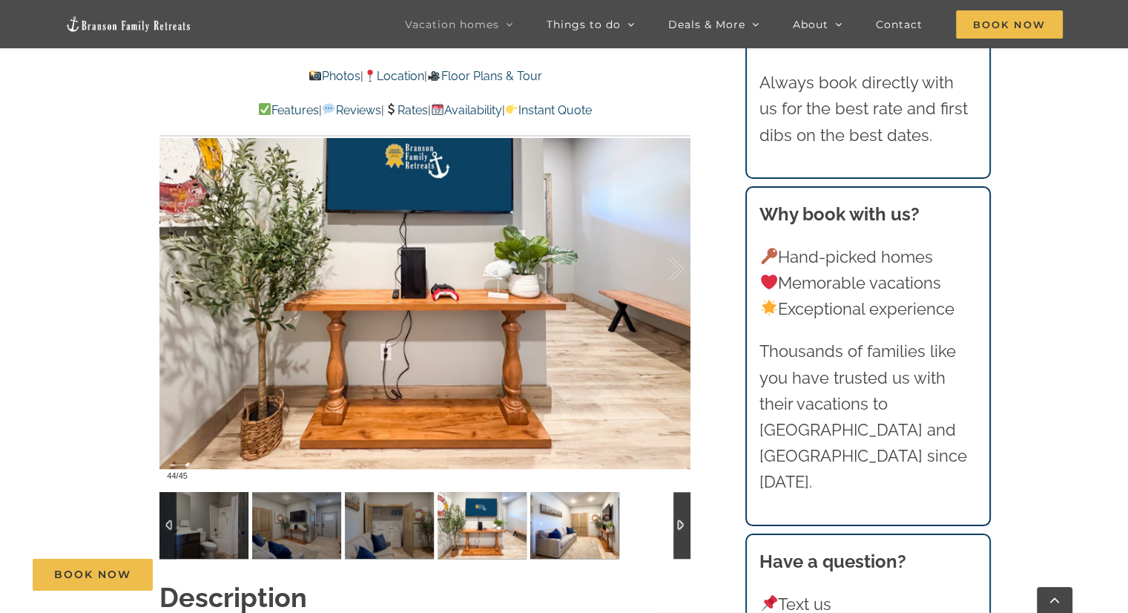
click at [547, 493] on img at bounding box center [574, 525] width 89 height 67
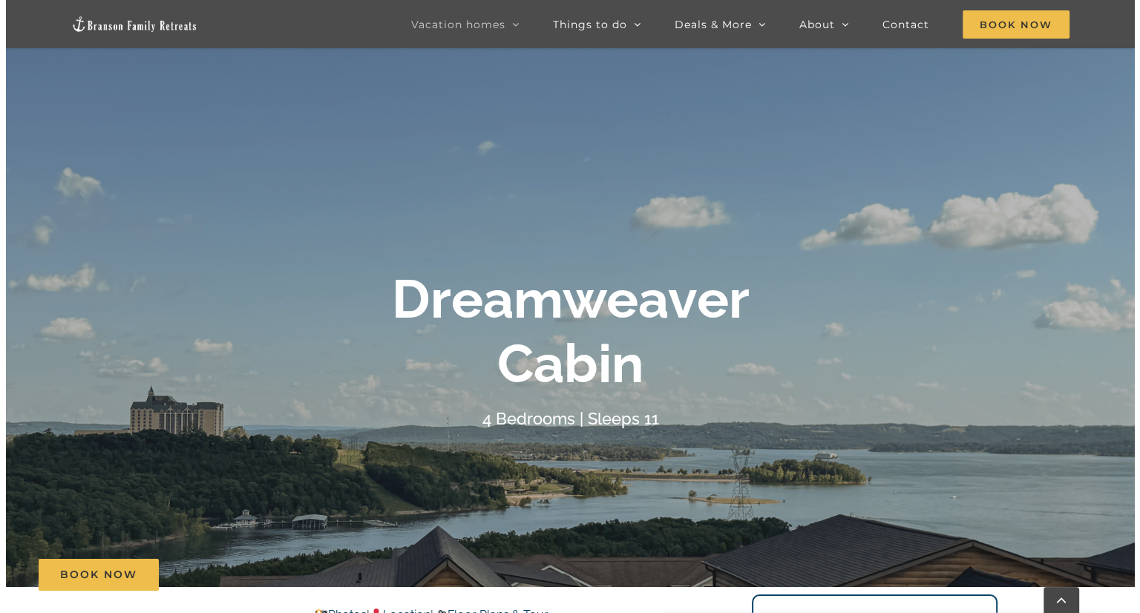
scroll to position [0, 0]
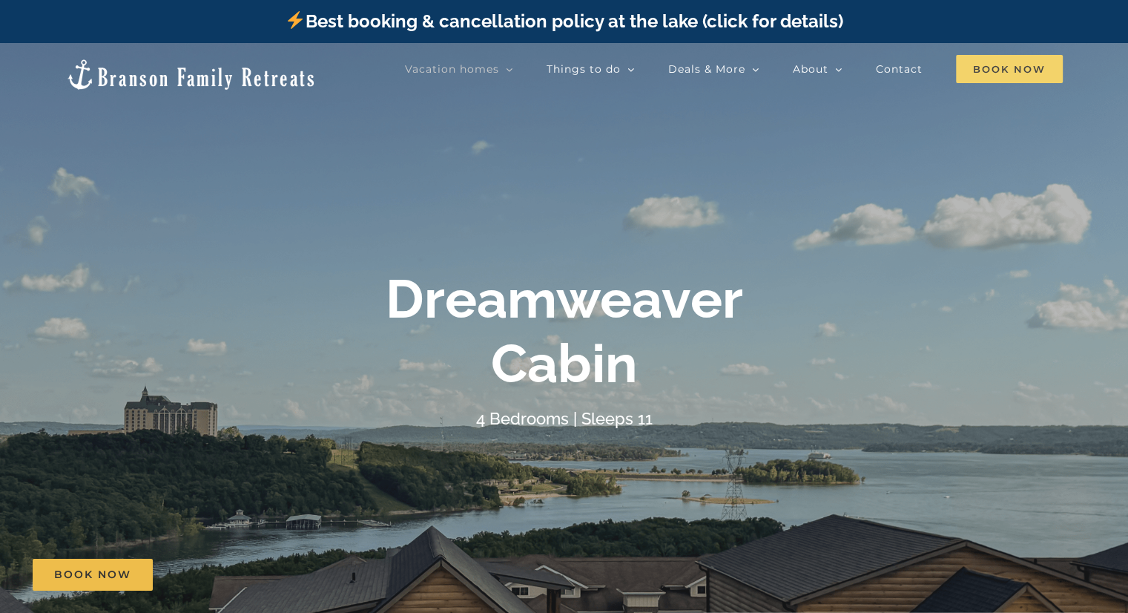
click at [1039, 65] on span "Book Now" at bounding box center [1009, 69] width 107 height 28
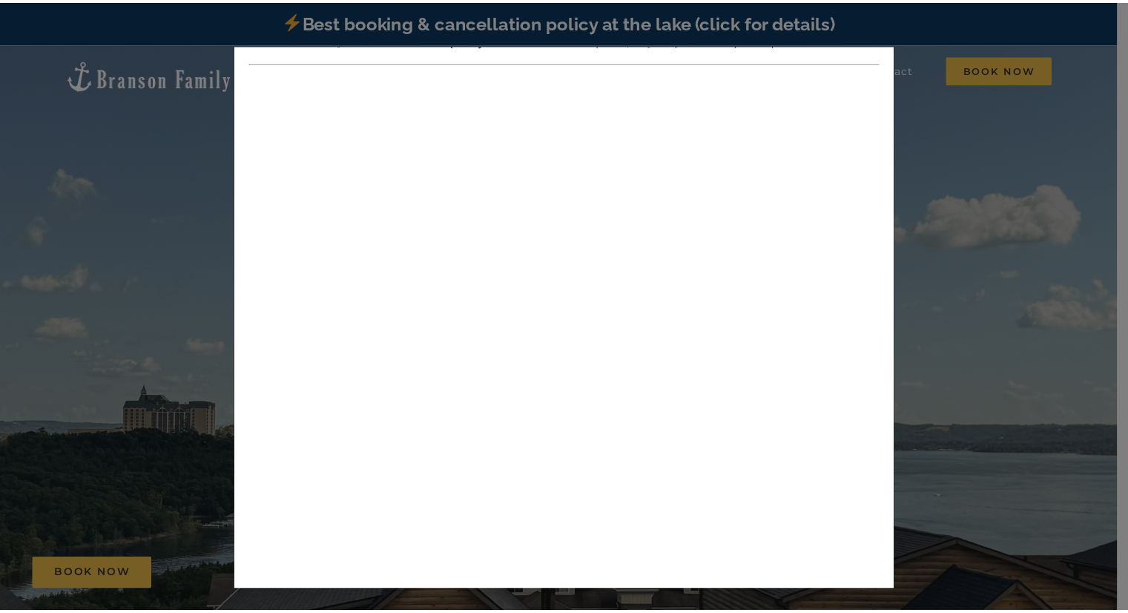
scroll to position [267, 0]
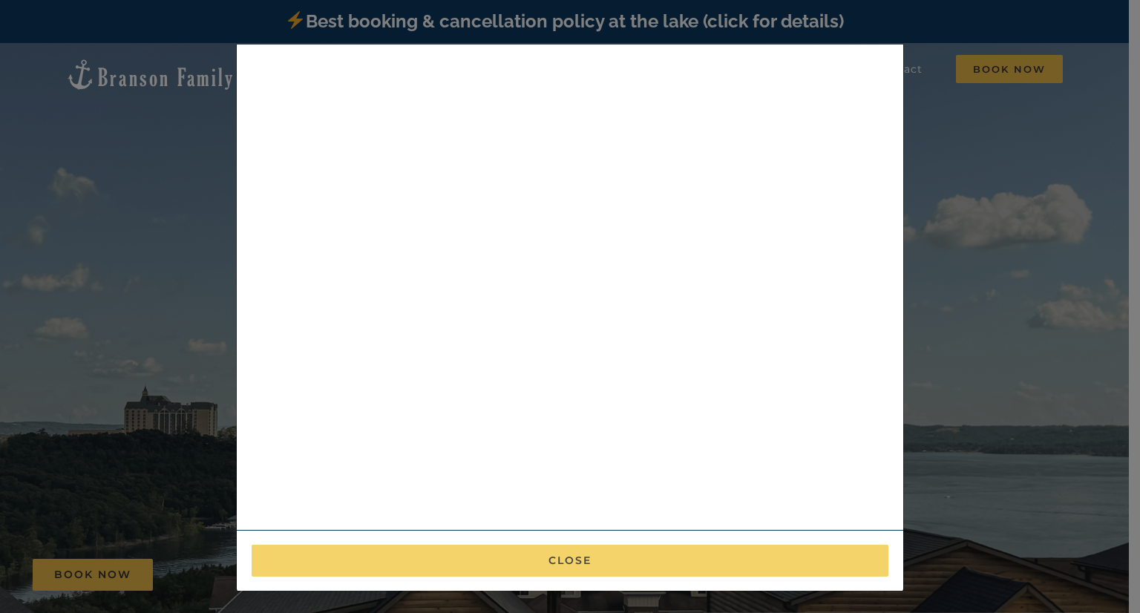
click at [564, 561] on button "Close" at bounding box center [570, 561] width 637 height 32
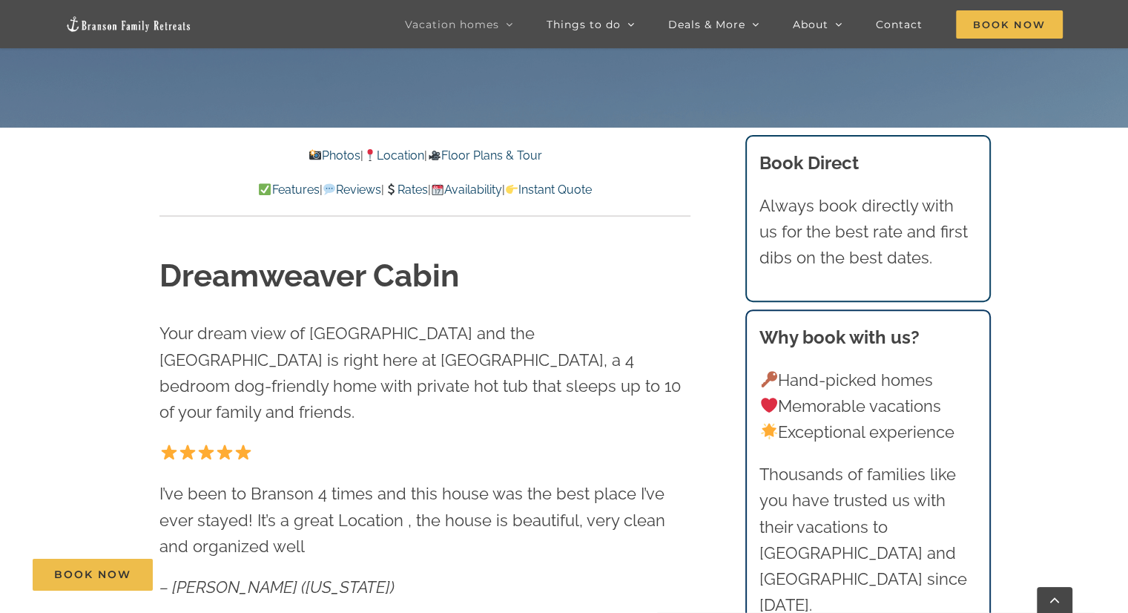
scroll to position [297, 0]
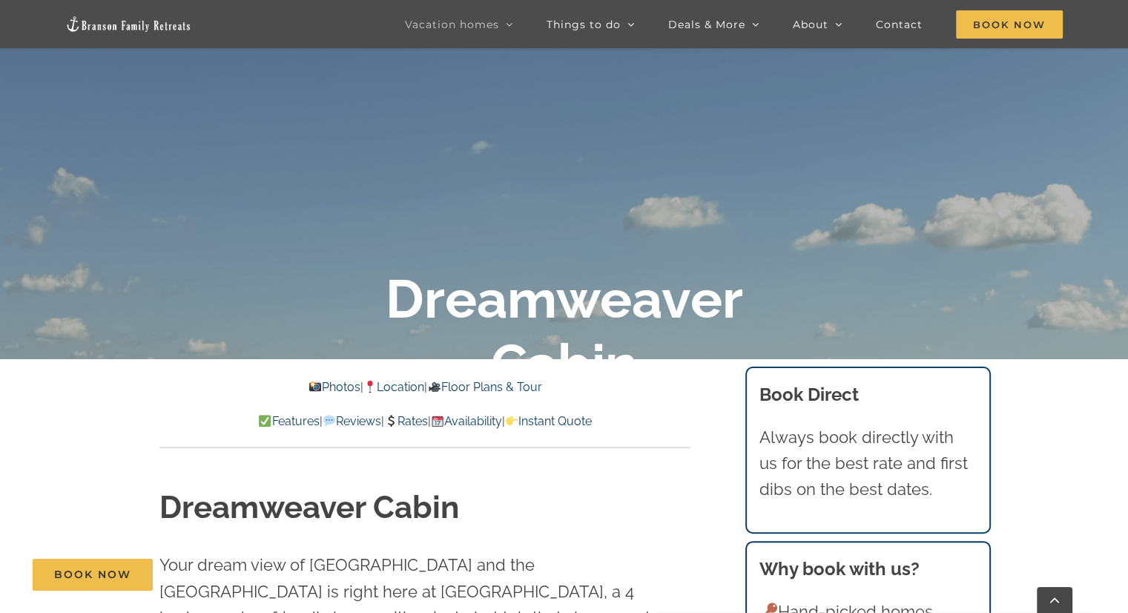
click at [399, 416] on link "Rates" at bounding box center [406, 421] width 44 height 14
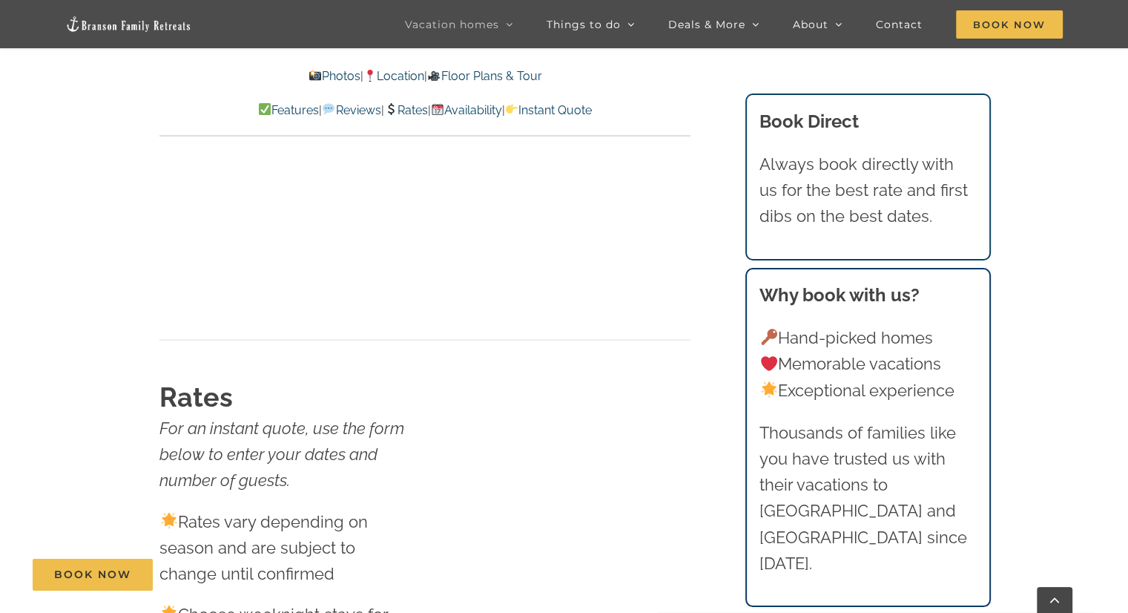
scroll to position [8511, 0]
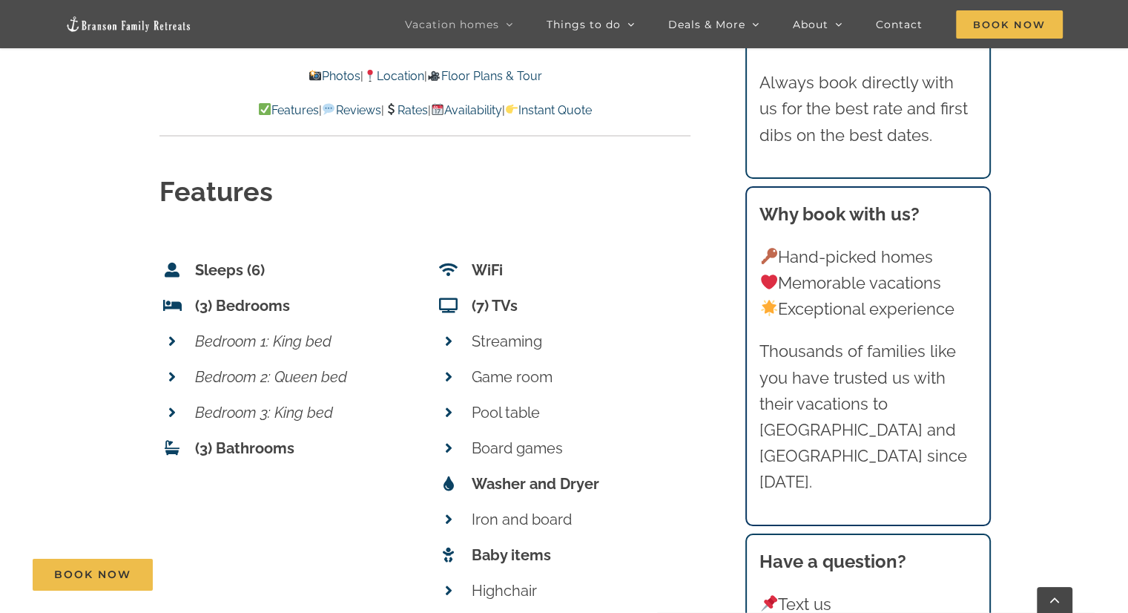
scroll to position [5416, 0]
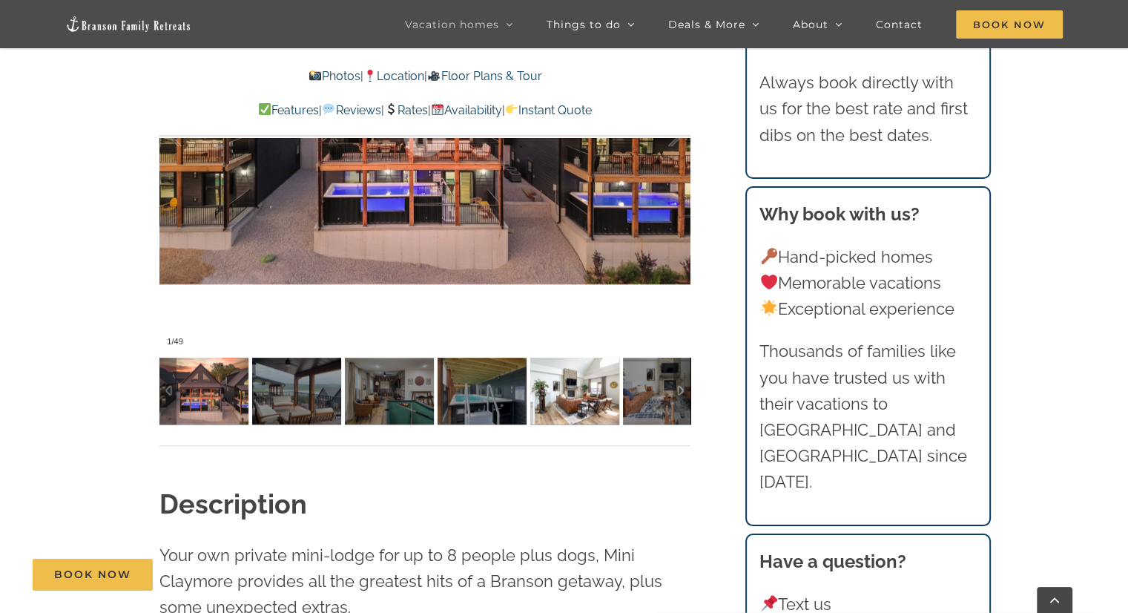
scroll to position [1214, 0]
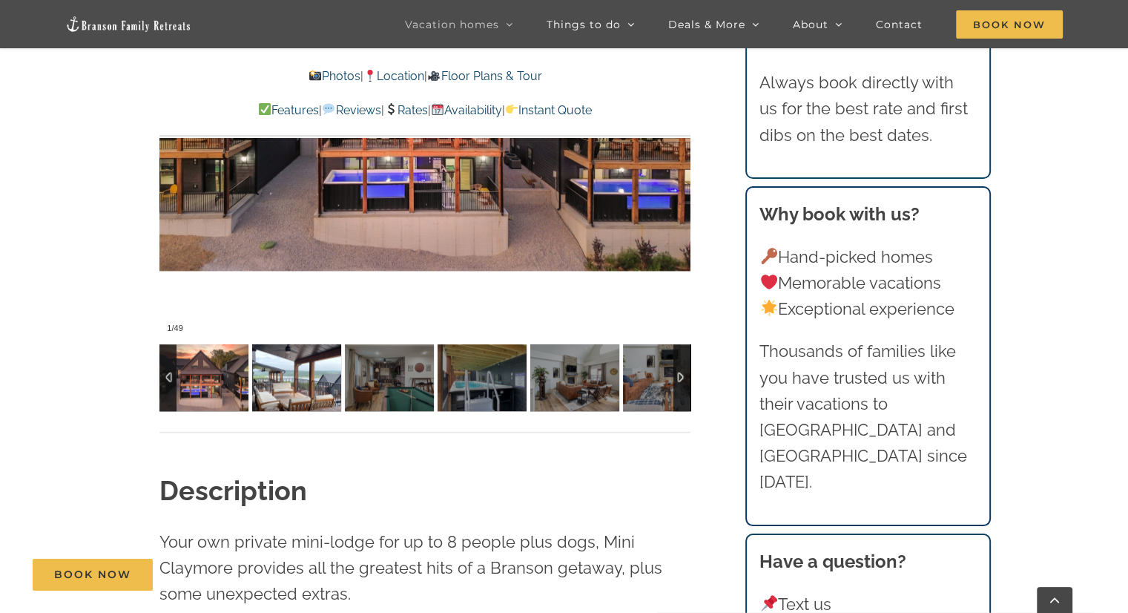
click at [312, 390] on img at bounding box center [296, 377] width 89 height 67
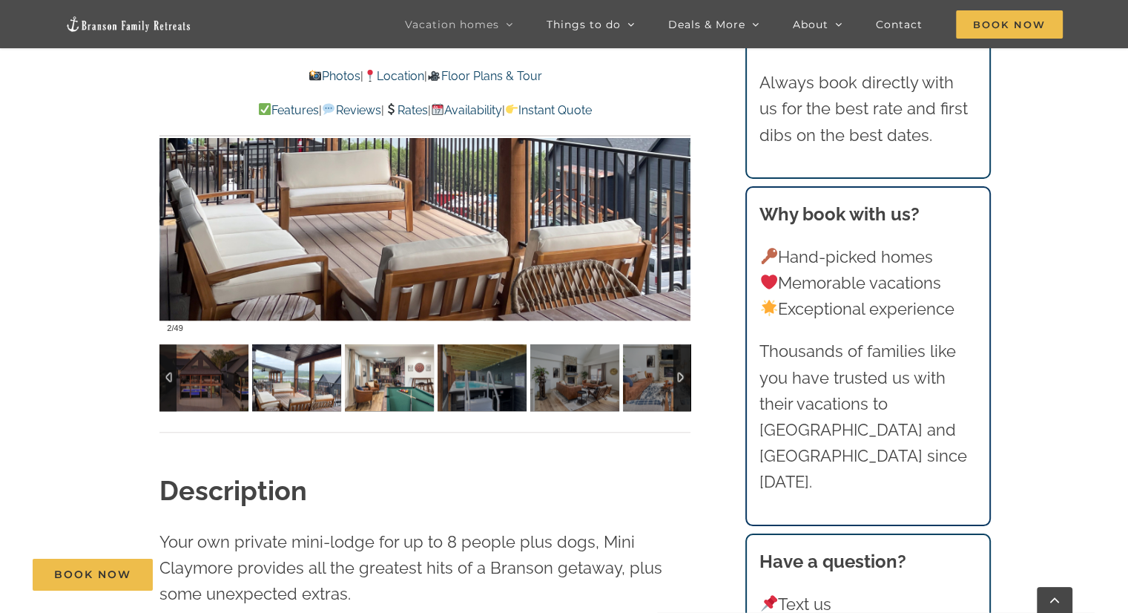
click at [372, 388] on img at bounding box center [389, 377] width 89 height 67
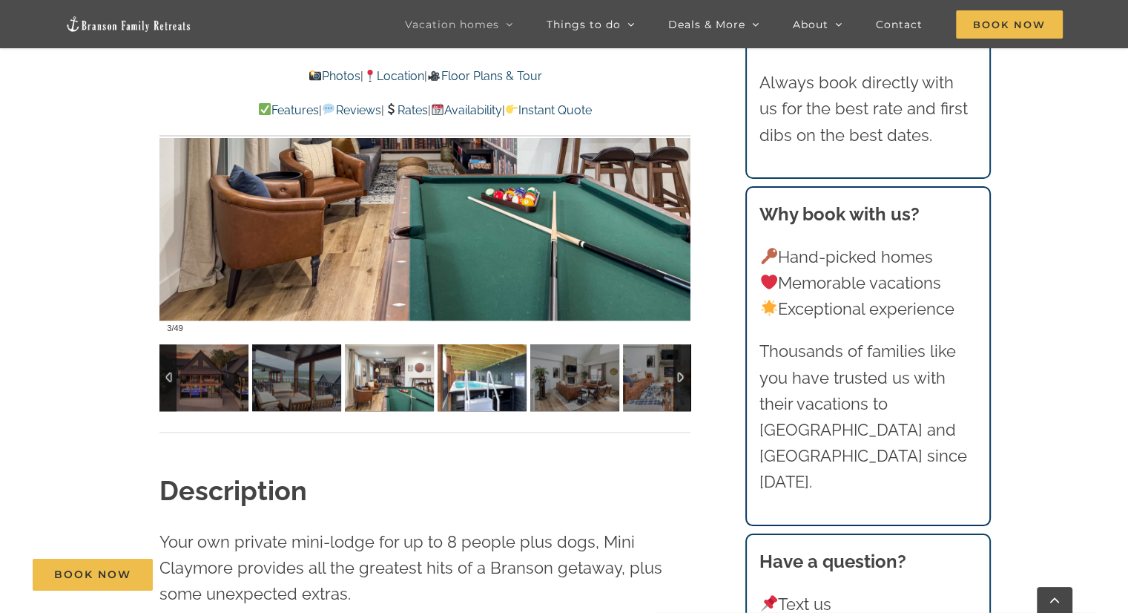
click at [463, 392] on img at bounding box center [482, 377] width 89 height 67
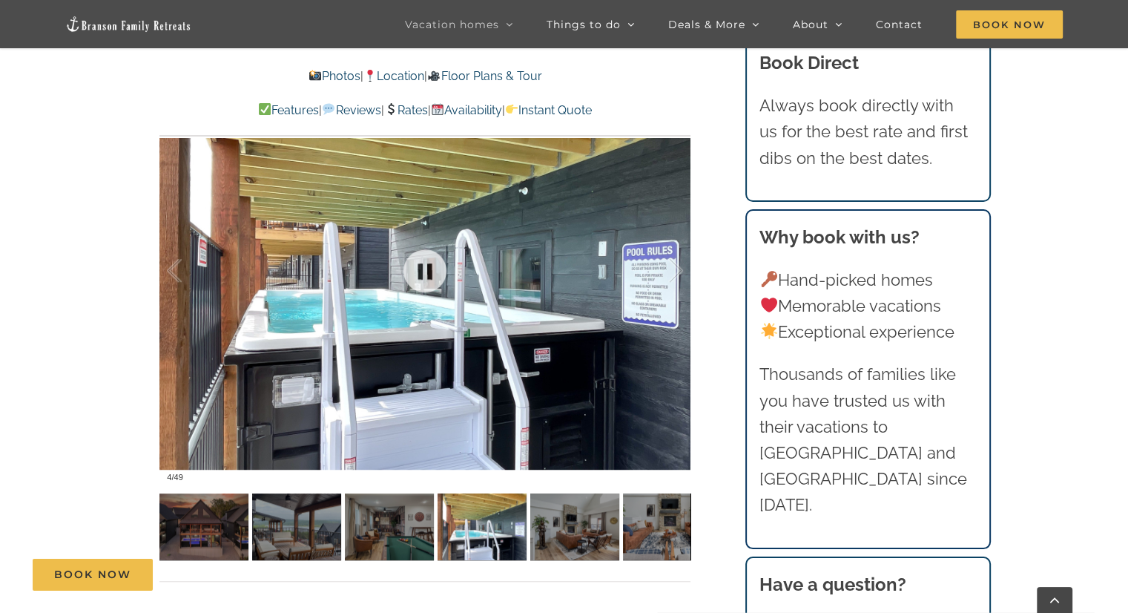
scroll to position [1065, 0]
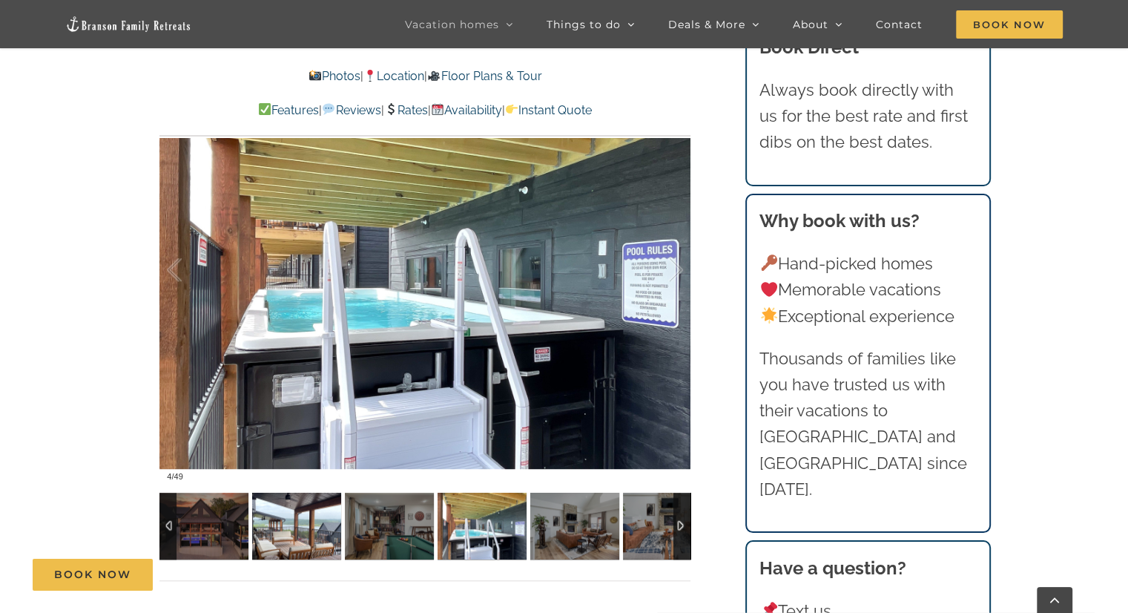
click at [323, 541] on img at bounding box center [296, 526] width 89 height 67
